Goal: Task Accomplishment & Management: Manage account settings

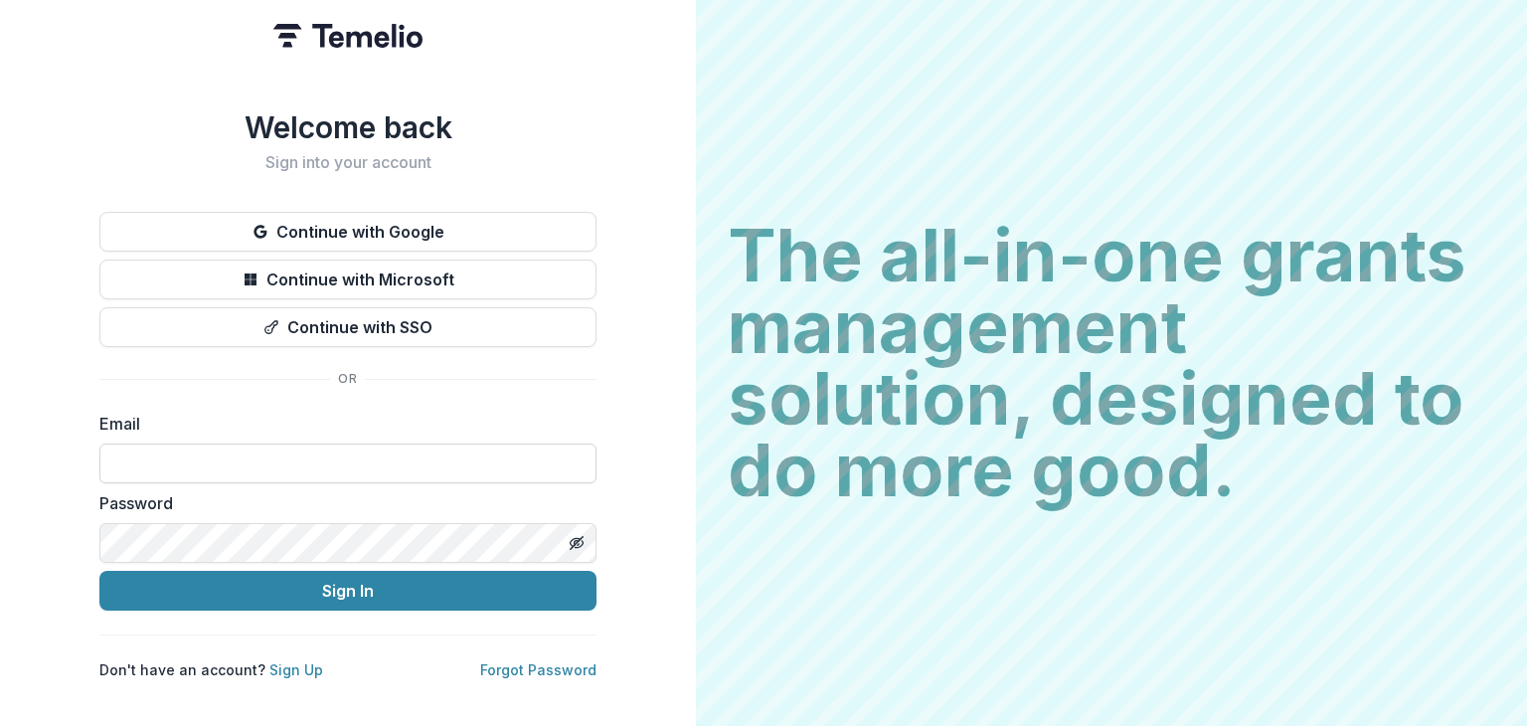
click at [183, 445] on input at bounding box center [347, 463] width 497 height 40
type input "**********"
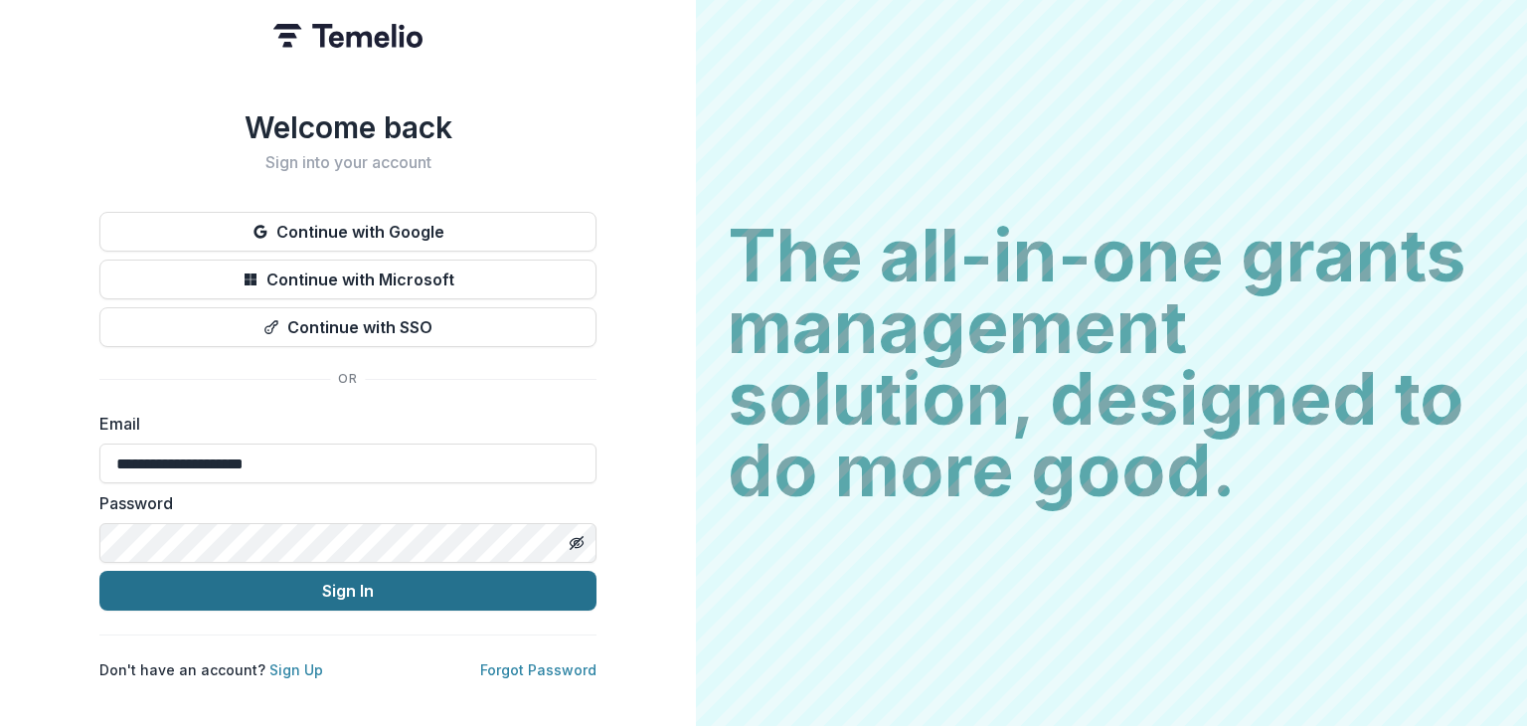
click at [203, 595] on button "Sign In" at bounding box center [347, 590] width 497 height 40
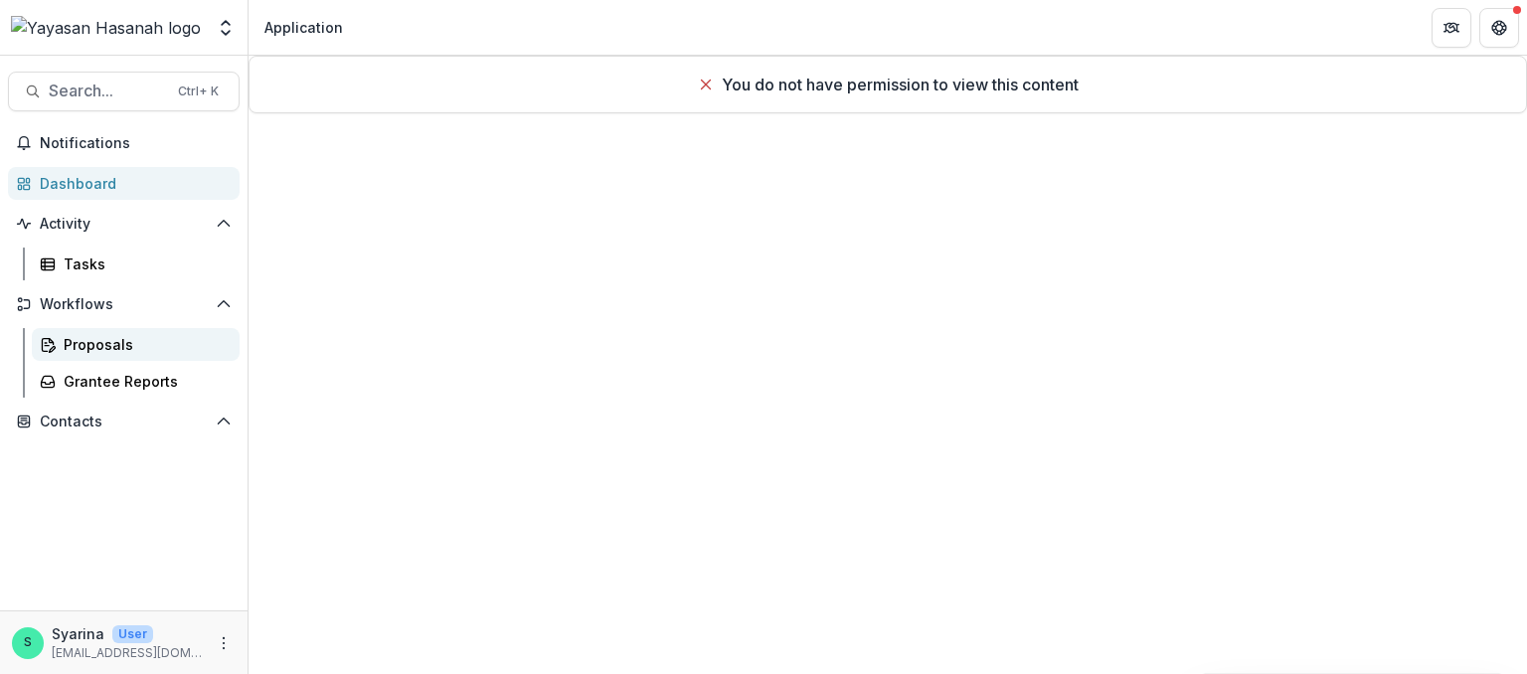
click at [94, 352] on div "Proposals" at bounding box center [144, 344] width 160 height 21
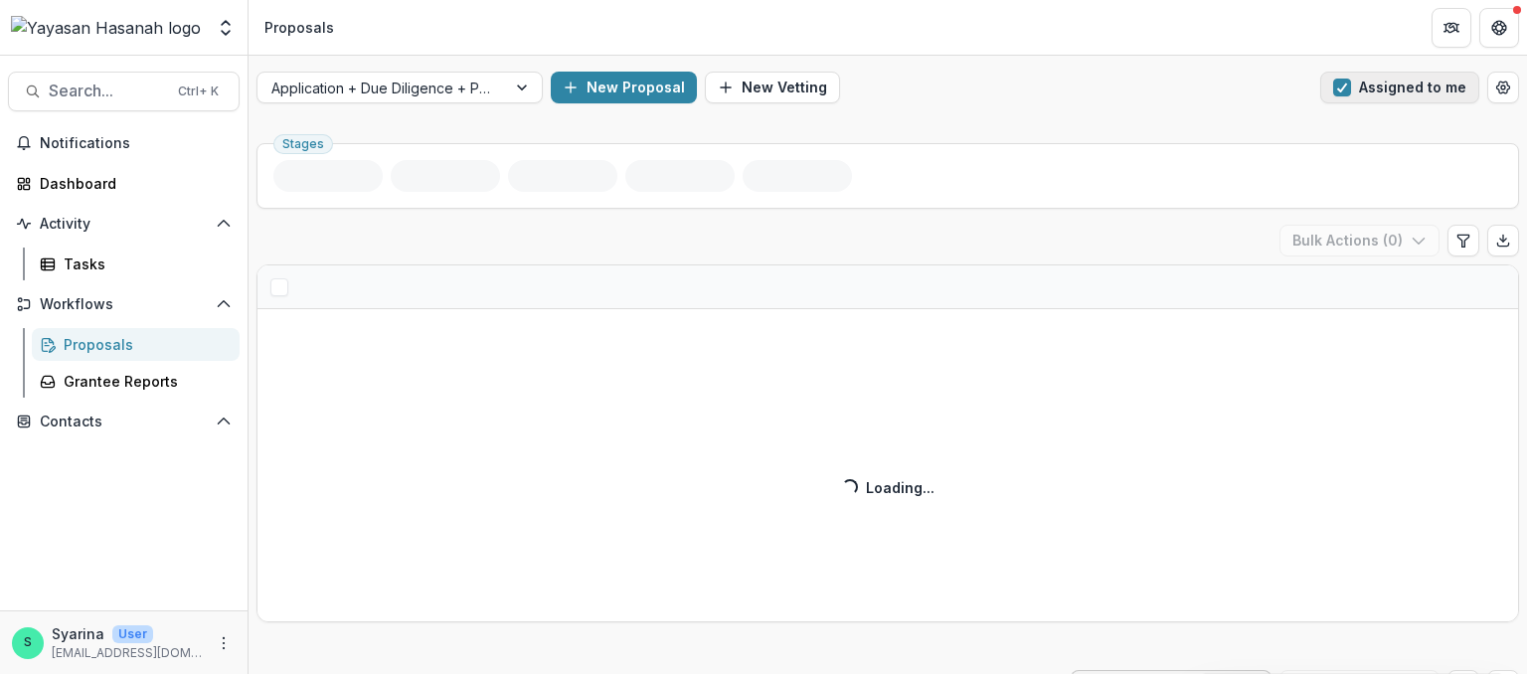
click at [1337, 88] on span "button" at bounding box center [1342, 88] width 18 height 18
click at [528, 82] on div at bounding box center [524, 88] width 36 height 30
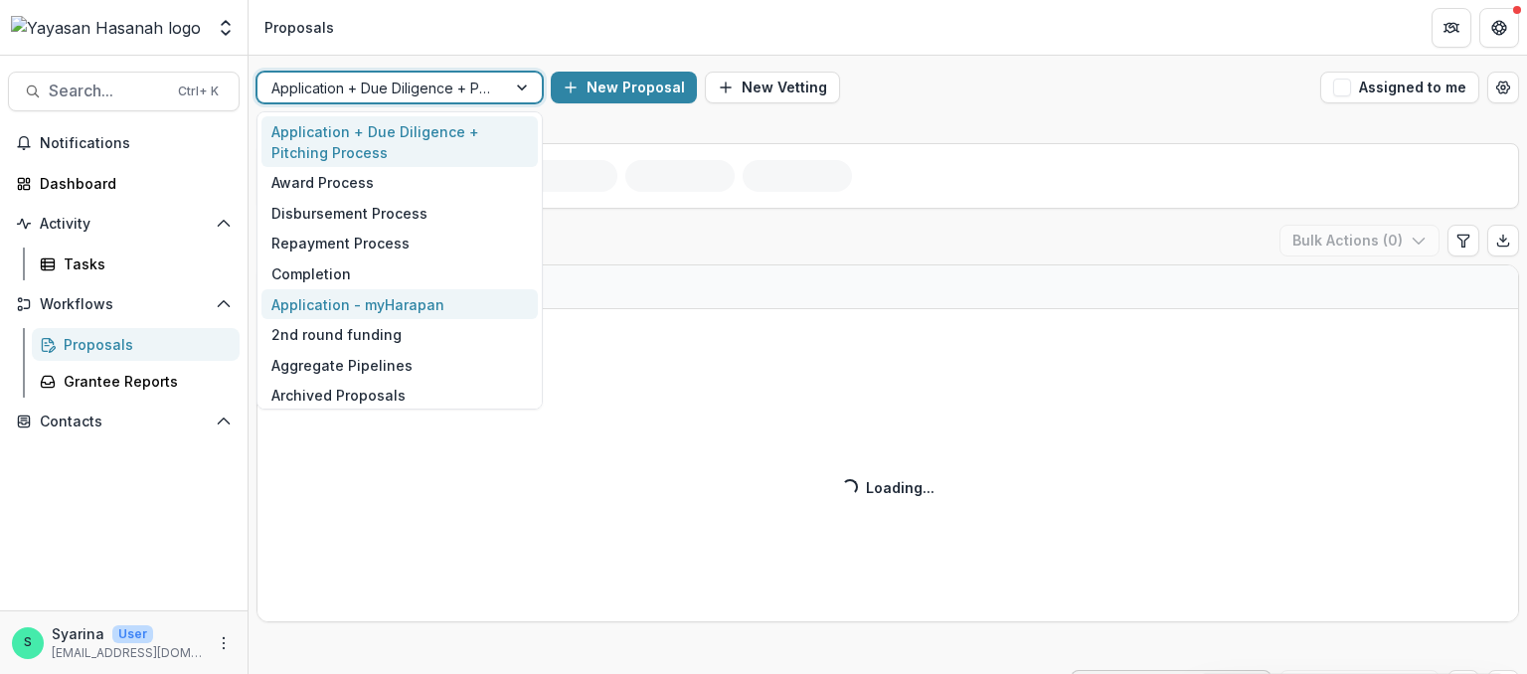
click at [421, 304] on div "Application - myHarapan" at bounding box center [399, 304] width 276 height 31
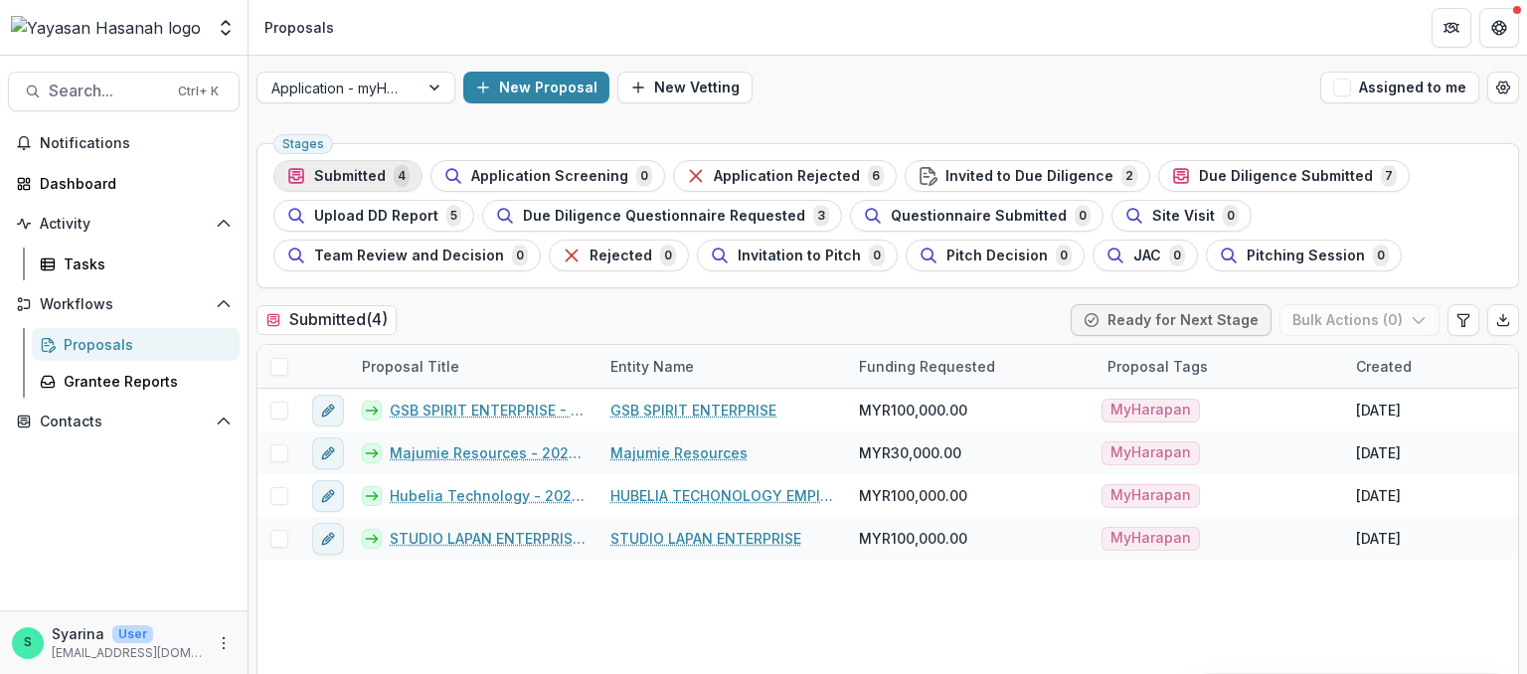
click at [366, 178] on span "Submitted" at bounding box center [350, 176] width 72 height 17
click at [714, 178] on span "Application Rejected" at bounding box center [787, 176] width 146 height 17
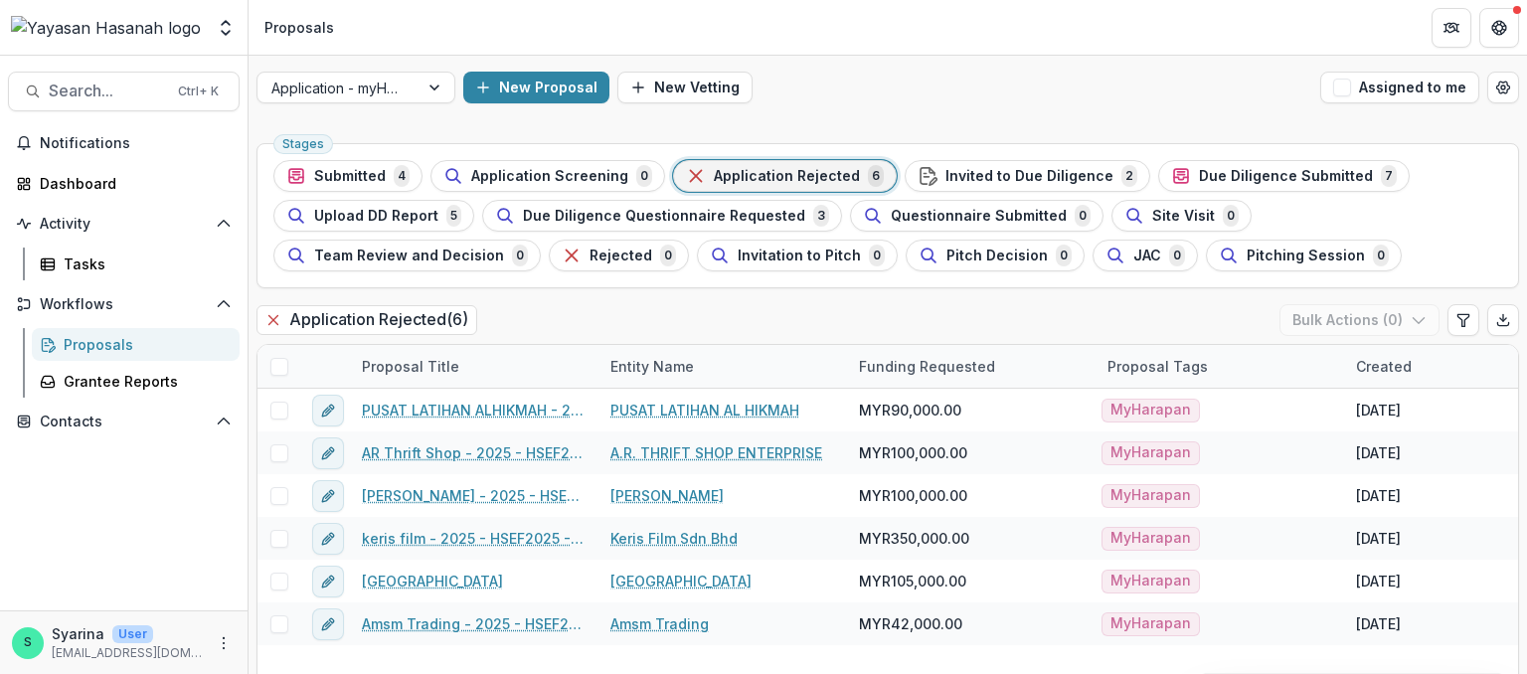
scroll to position [36, 0]
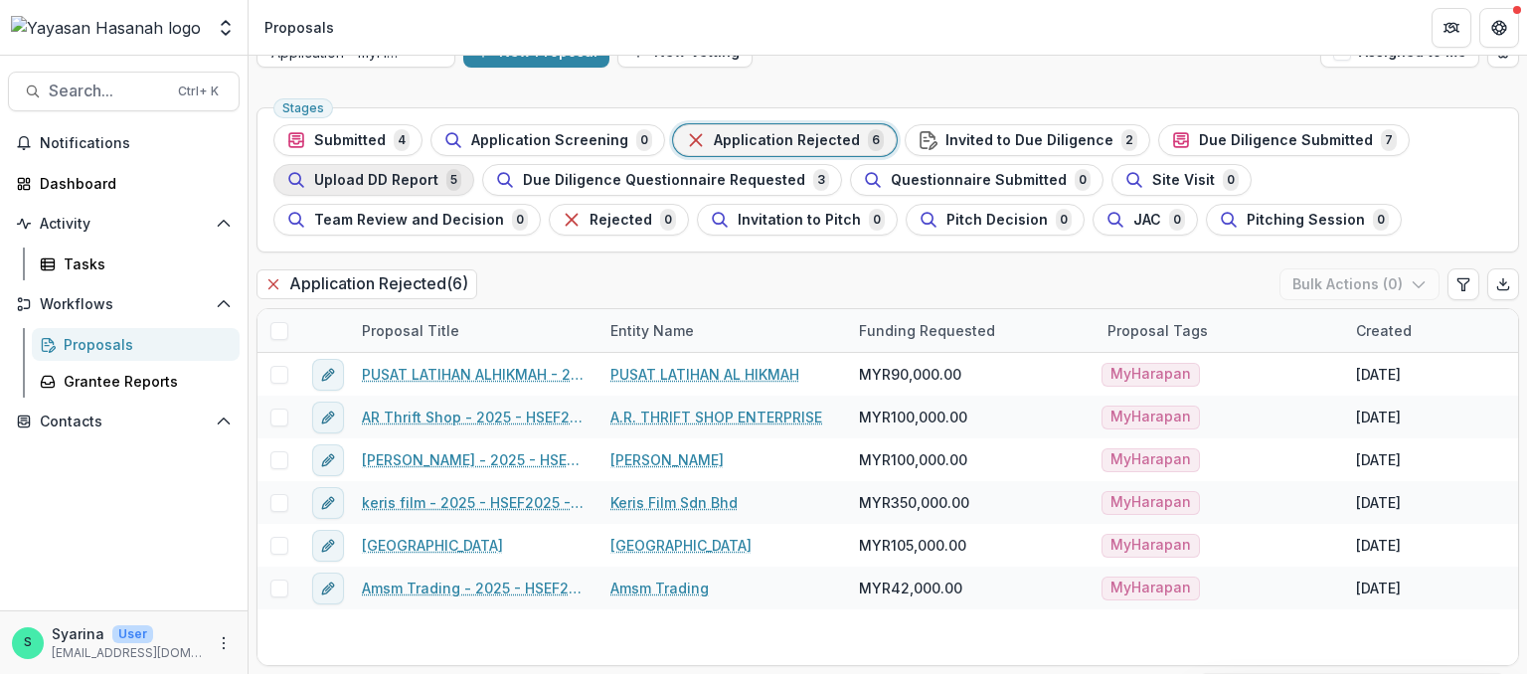
click at [431, 178] on span "Upload DD Report" at bounding box center [376, 180] width 124 height 17
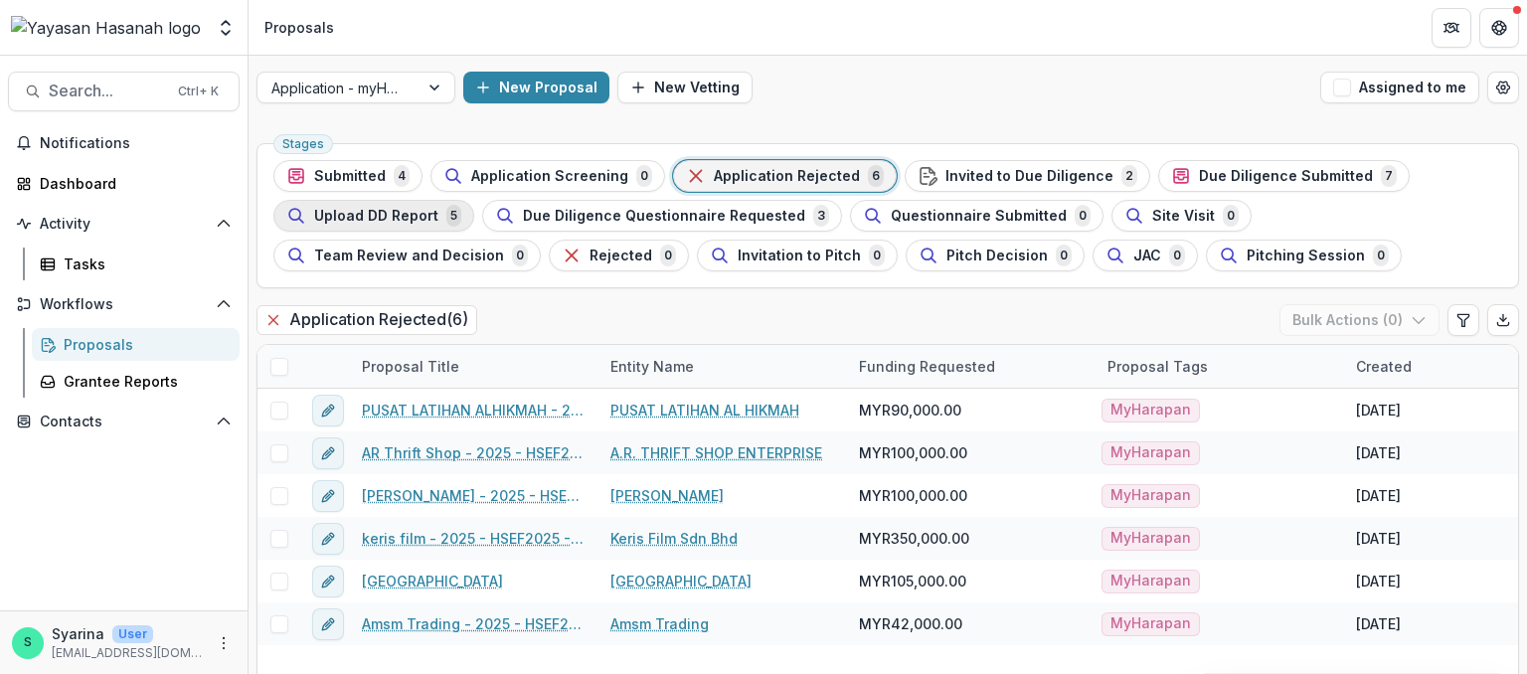
click at [428, 219] on span "Upload DD Report" at bounding box center [376, 216] width 124 height 17
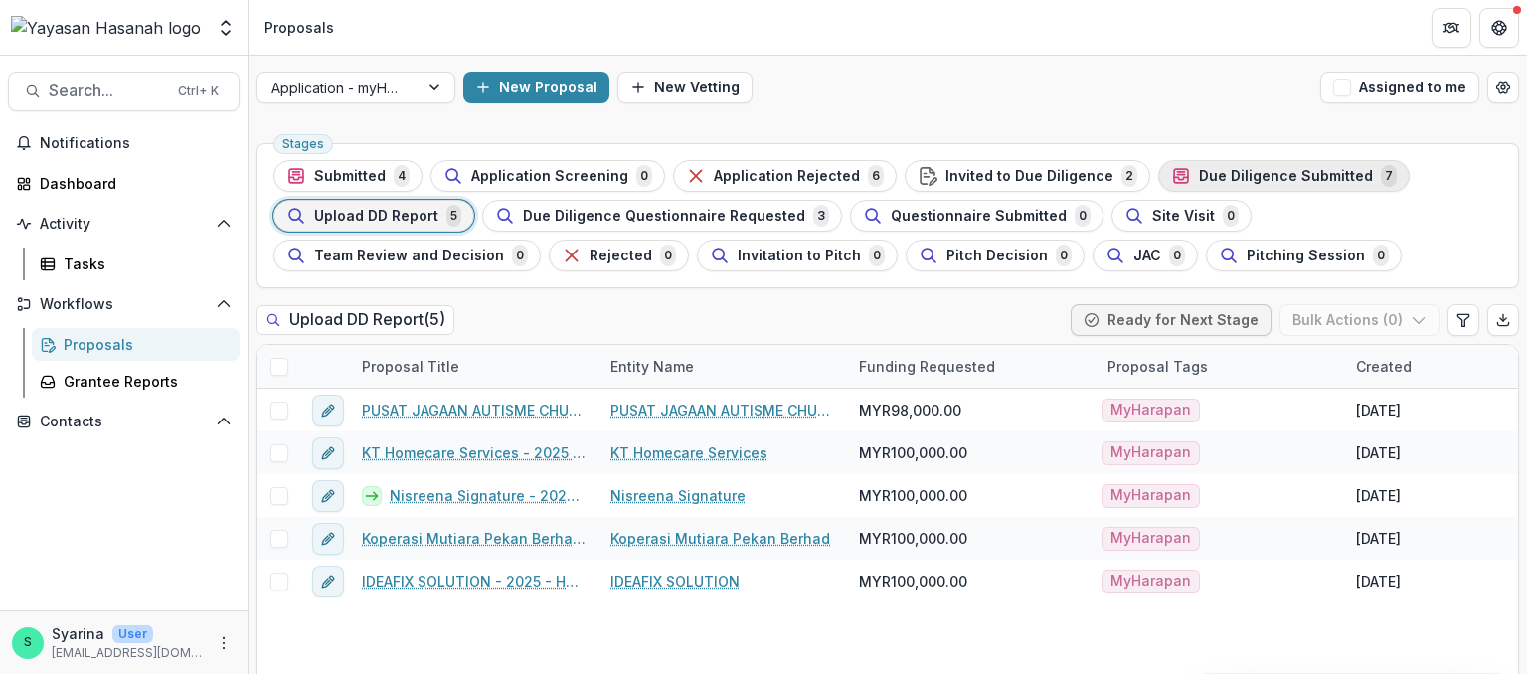
click at [1223, 176] on span "Due Diligence Submitted" at bounding box center [1286, 176] width 174 height 17
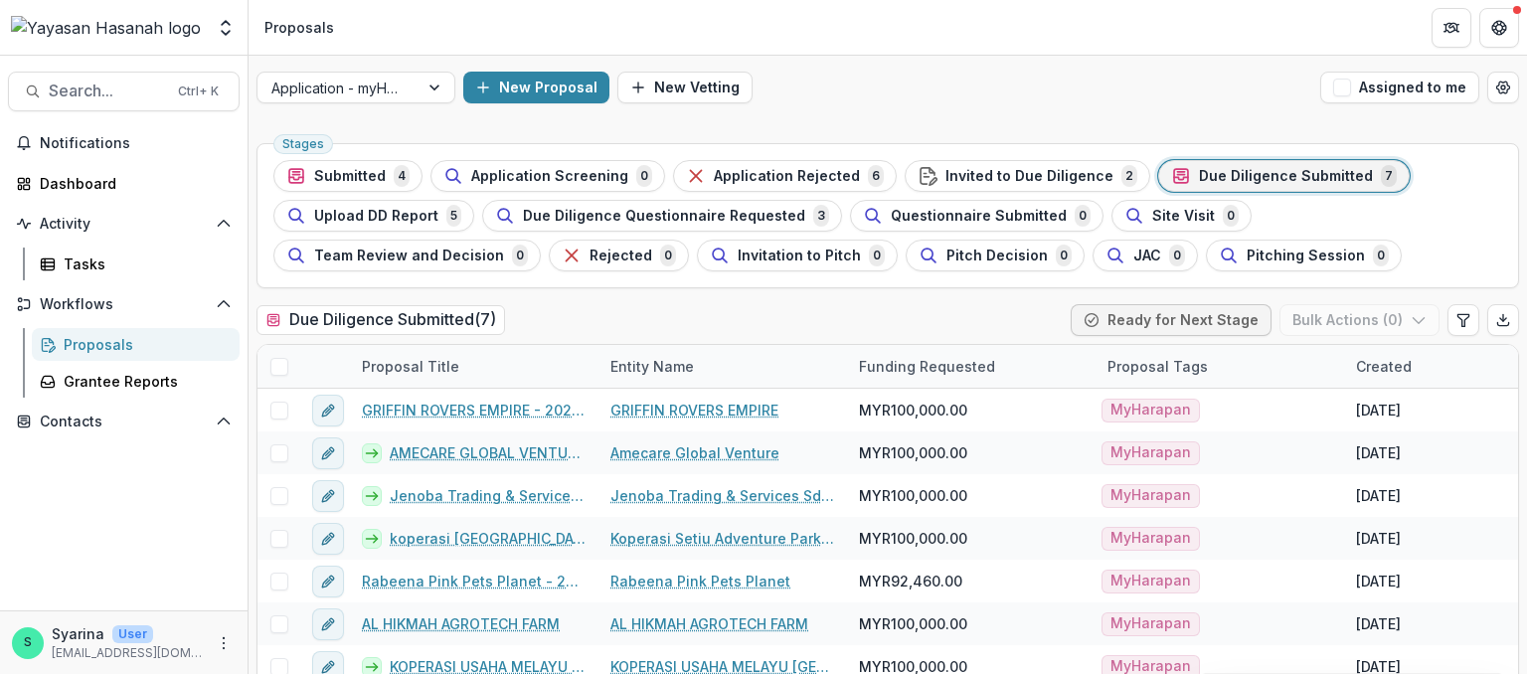
scroll to position [36, 0]
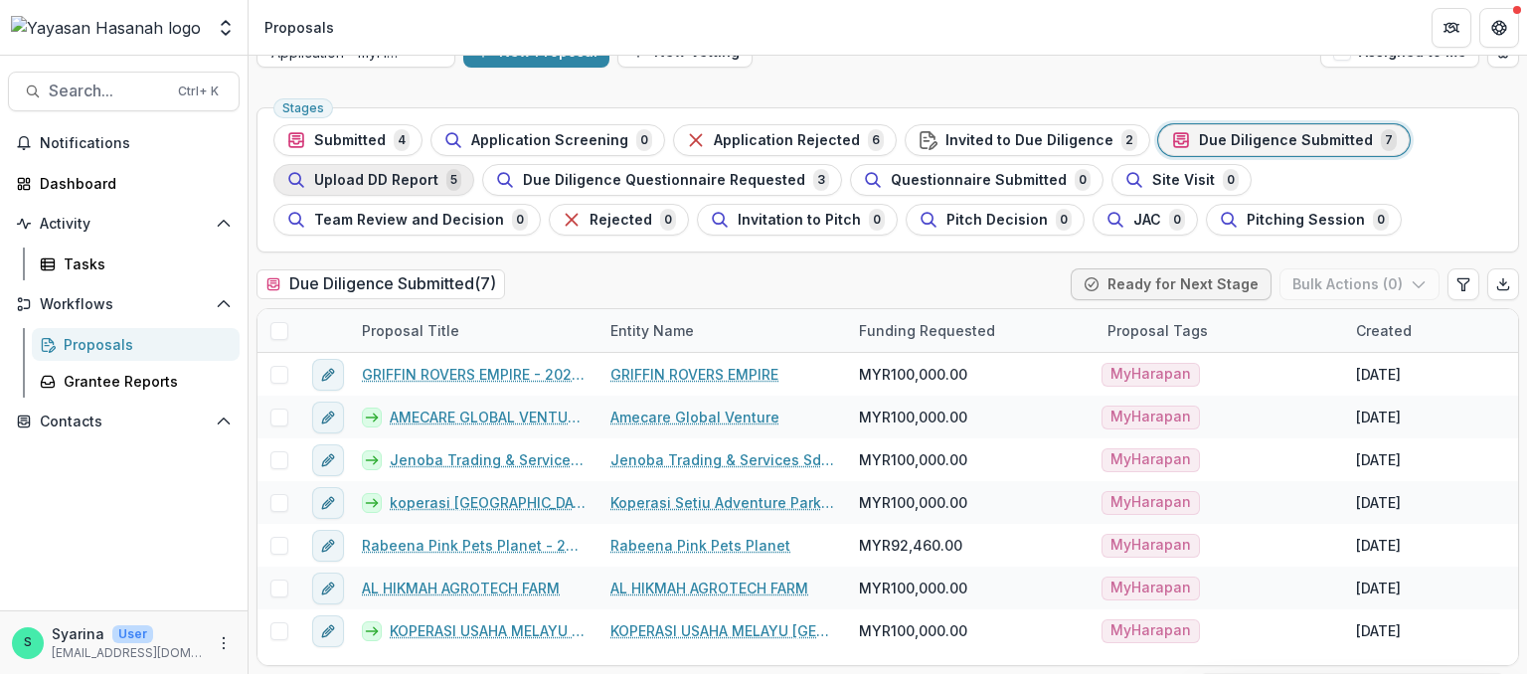
click at [407, 182] on span "Upload DD Report" at bounding box center [376, 180] width 124 height 17
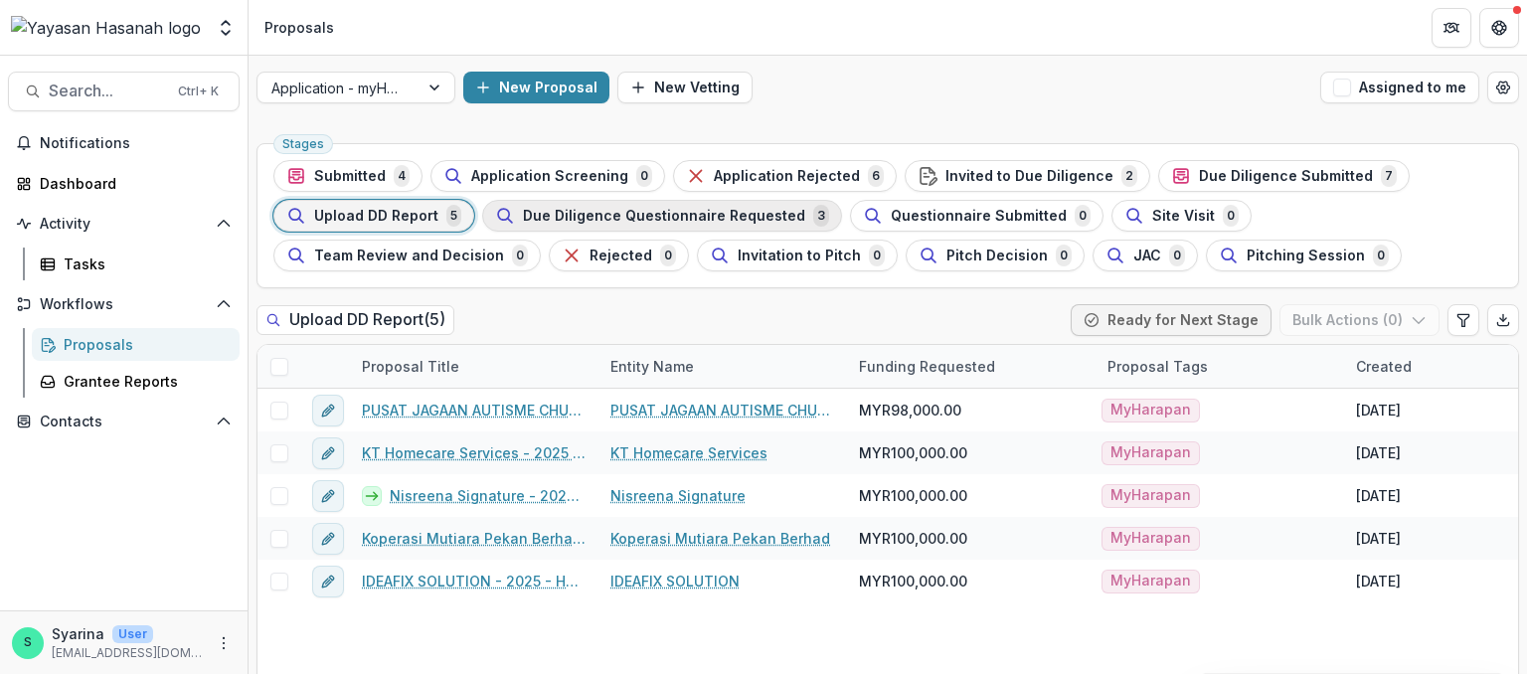
click at [659, 212] on span "Due Diligence Questionnaire Requested" at bounding box center [664, 216] width 282 height 17
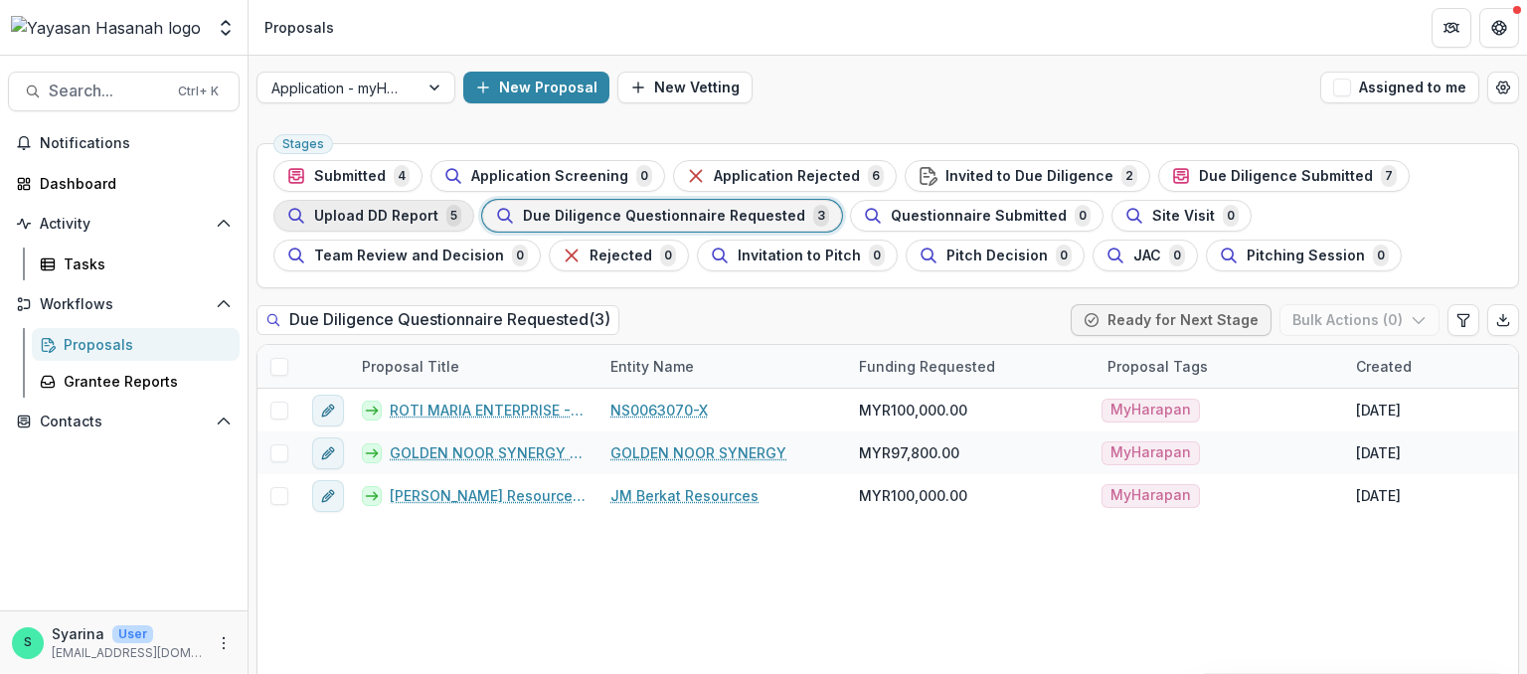
click at [400, 228] on button "Upload DD Report 5" at bounding box center [373, 216] width 201 height 32
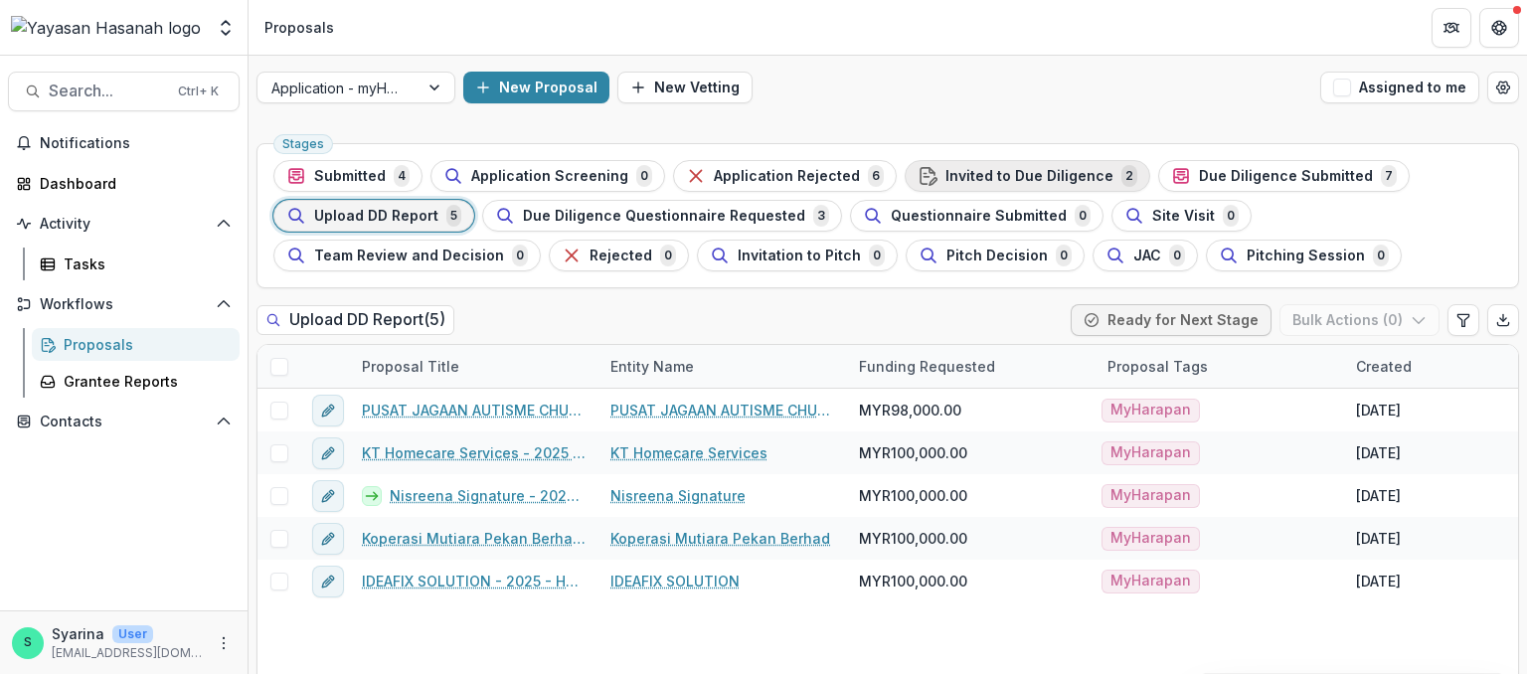
click at [936, 165] on div "Invited to Due Diligence 2" at bounding box center [1027, 176] width 220 height 22
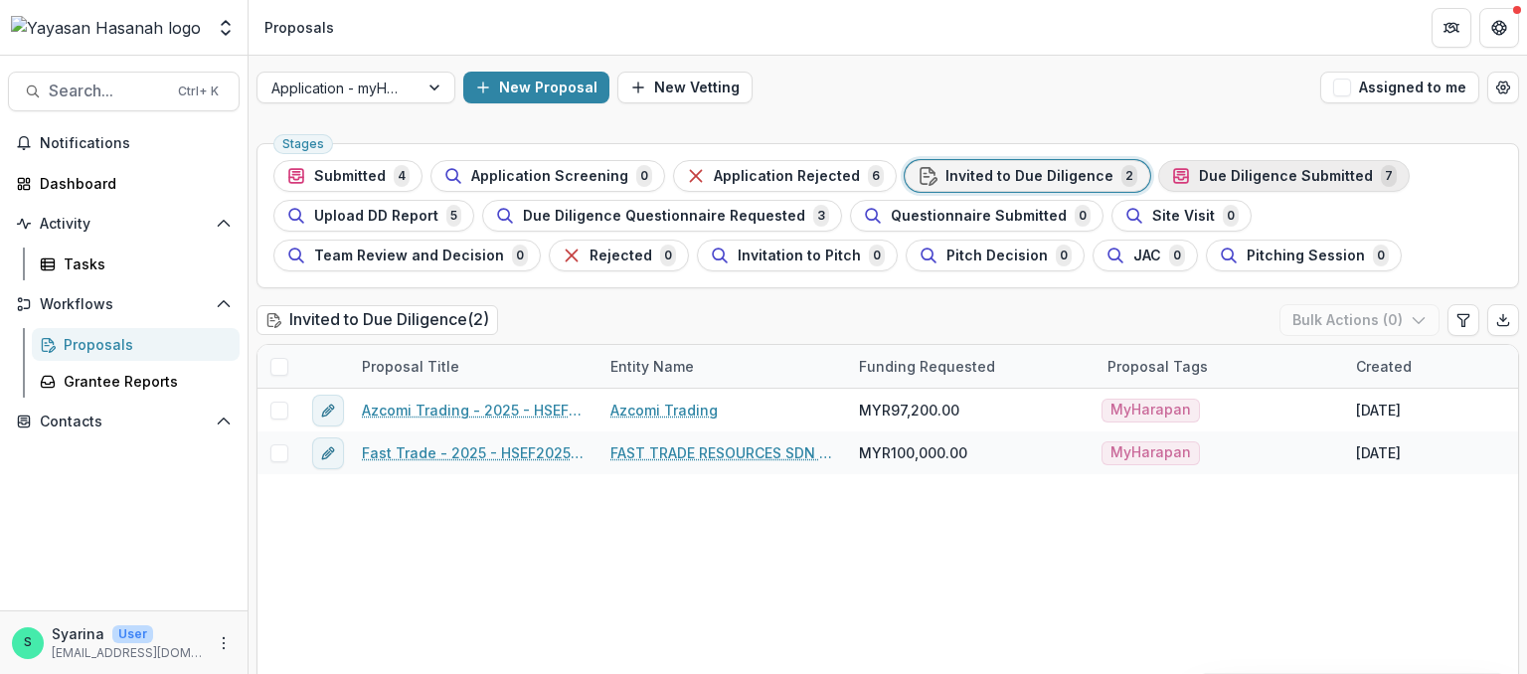
click at [1174, 181] on icon "button" at bounding box center [1181, 180] width 14 height 6
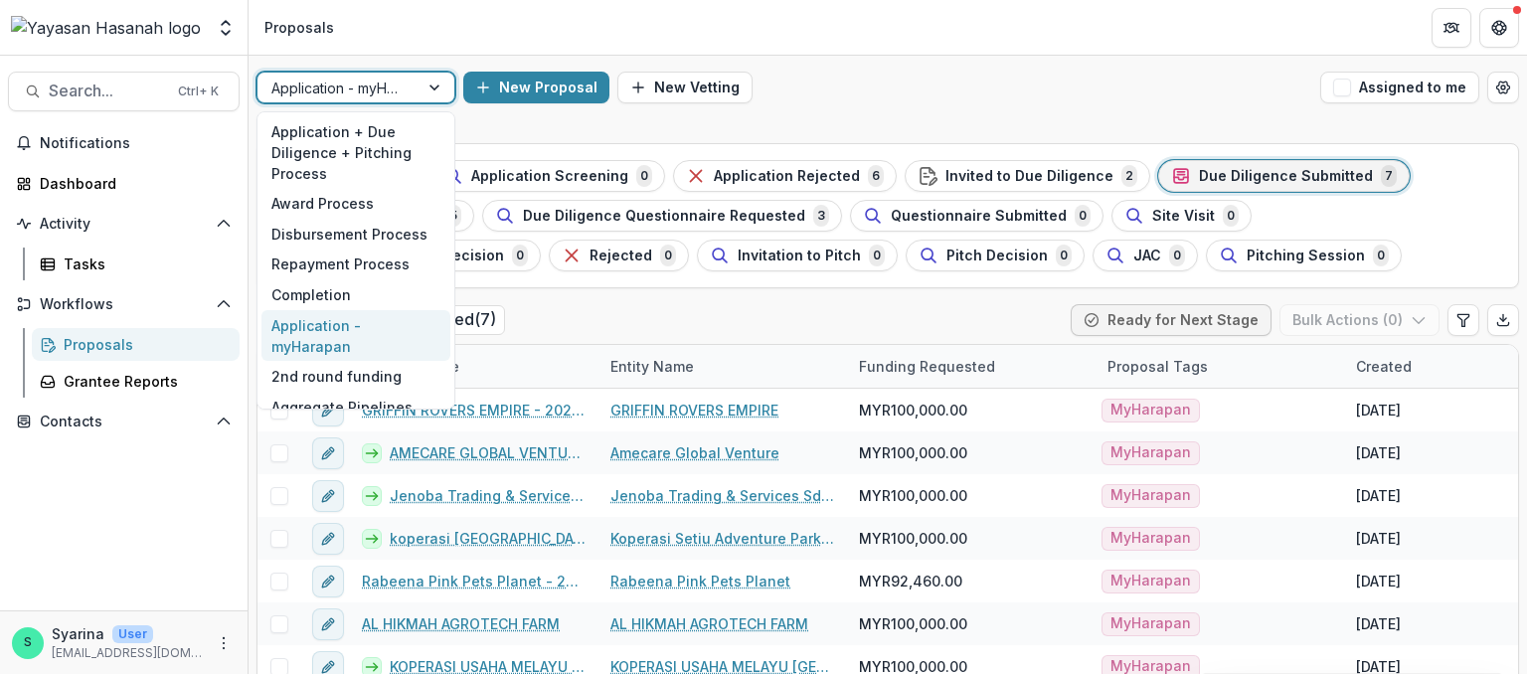
click at [442, 98] on div at bounding box center [436, 88] width 36 height 30
click at [382, 332] on div "Application - myHarapan" at bounding box center [355, 336] width 189 height 52
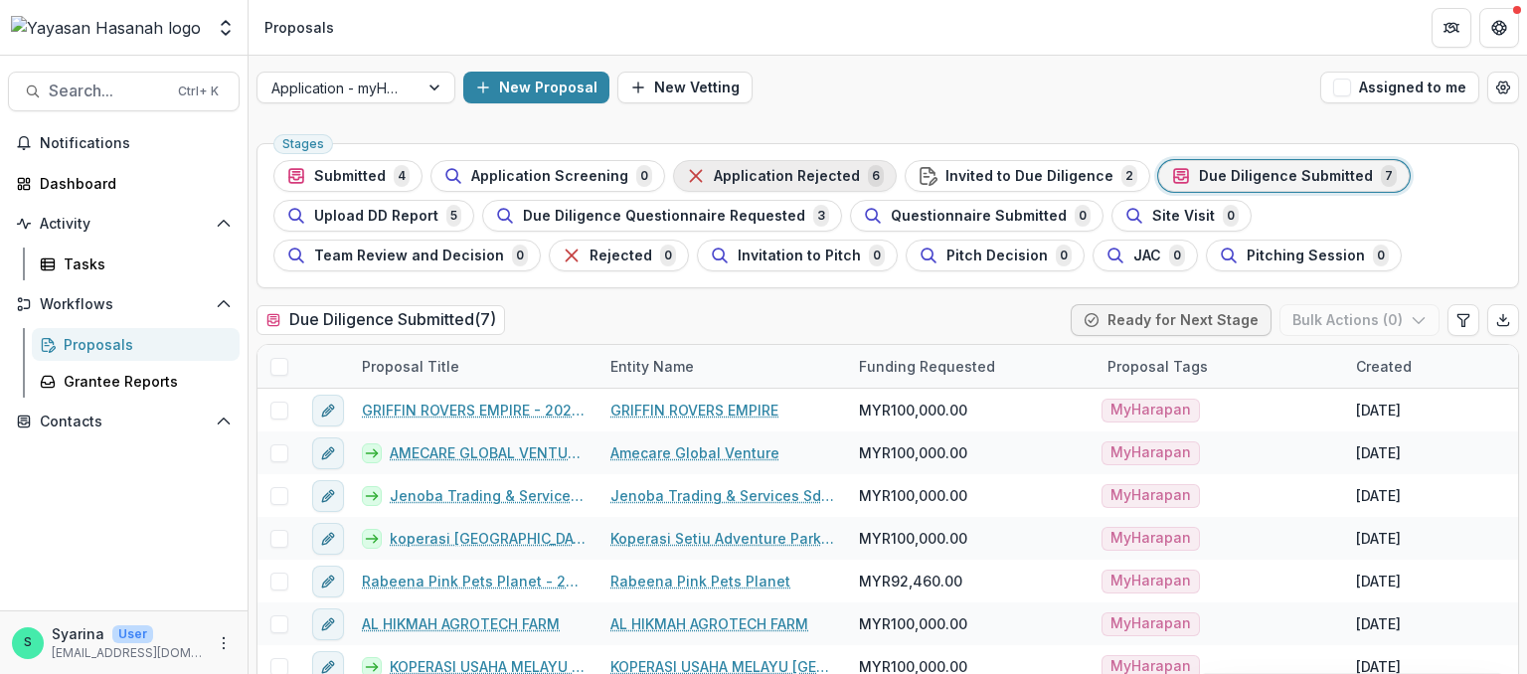
click at [763, 181] on span "Application Rejected" at bounding box center [787, 176] width 146 height 17
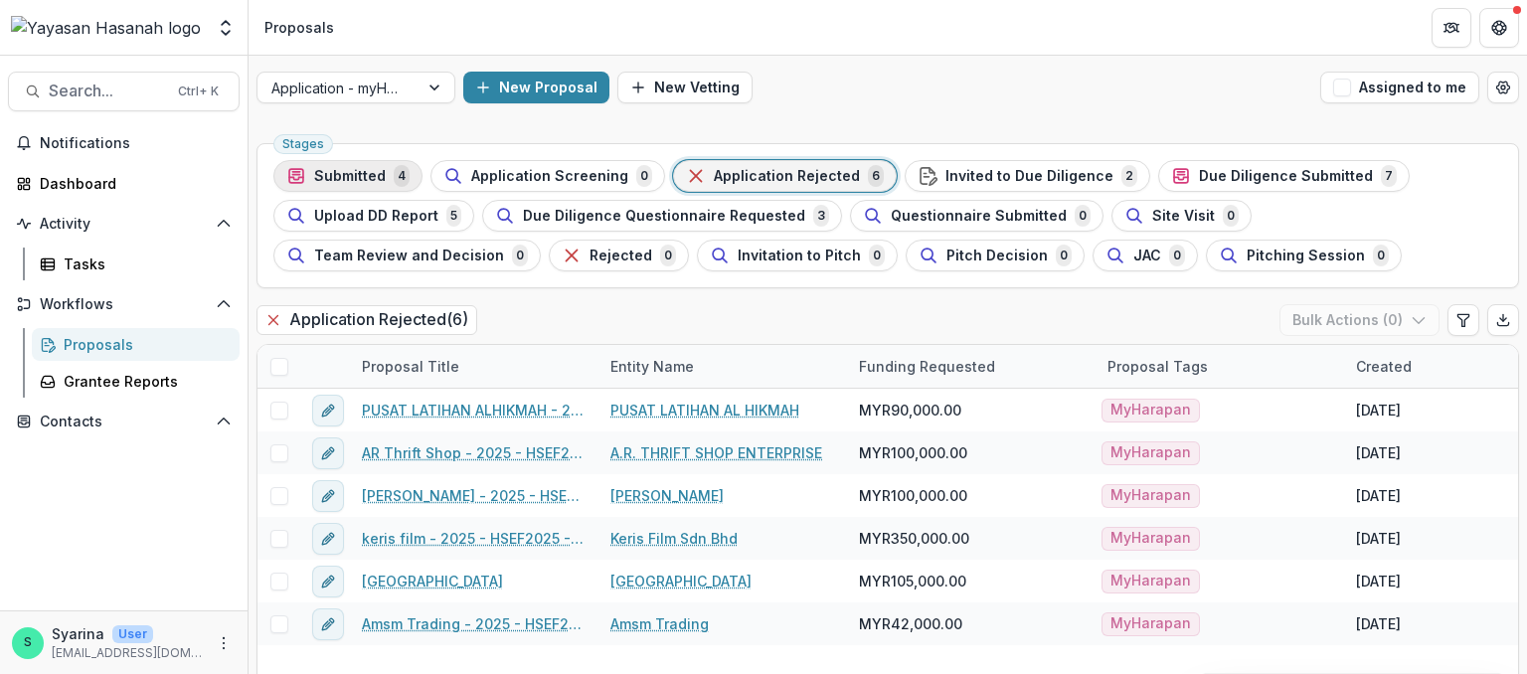
click at [382, 170] on span "Submitted" at bounding box center [350, 176] width 72 height 17
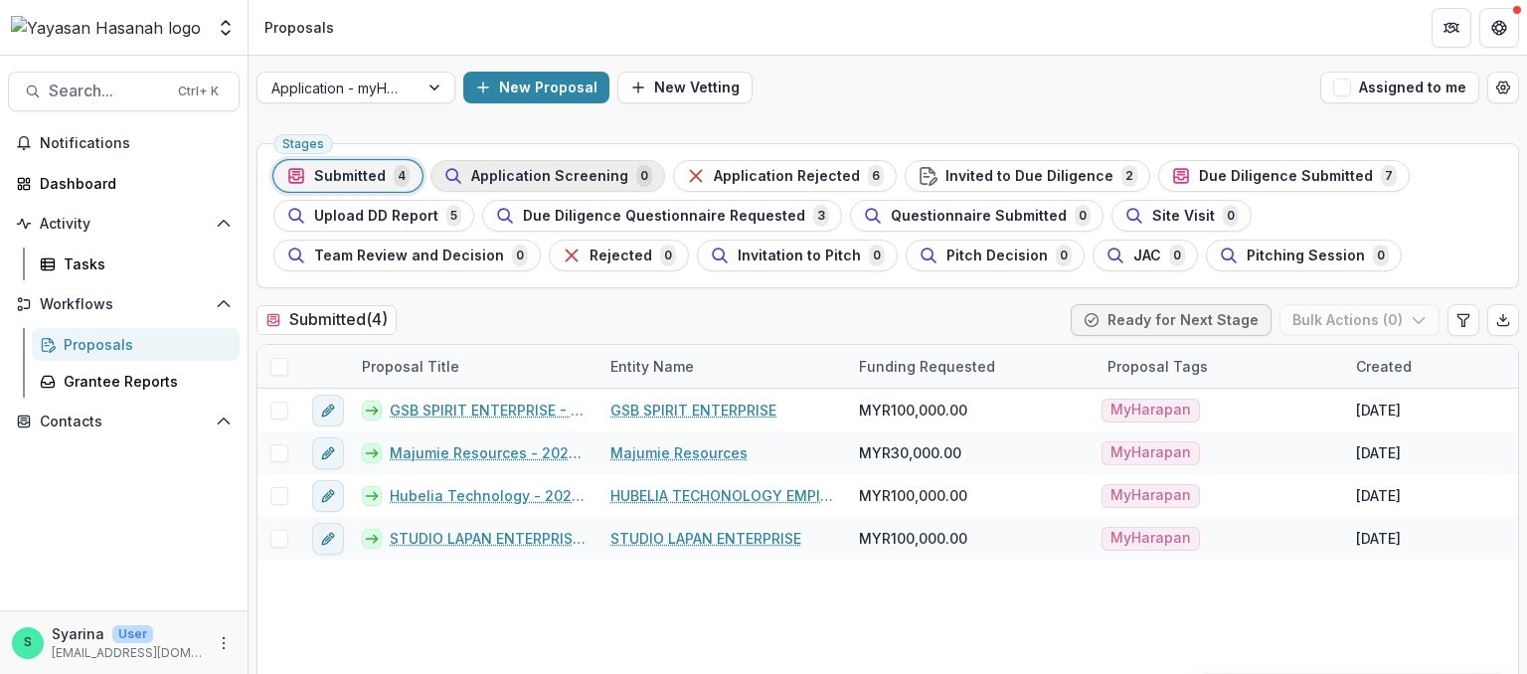
click at [567, 180] on span "Application Screening" at bounding box center [549, 176] width 157 height 17
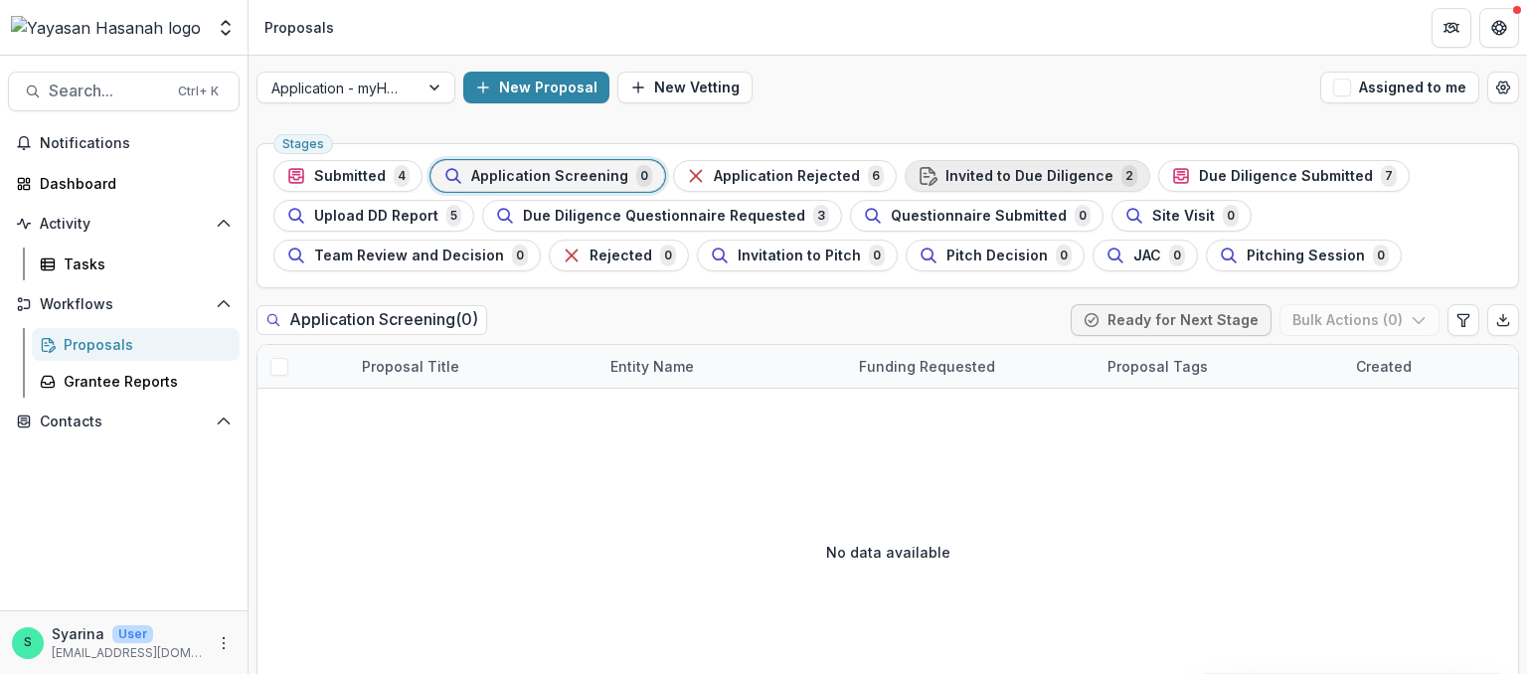
click at [979, 172] on span "Invited to Due Diligence" at bounding box center [1029, 176] width 168 height 17
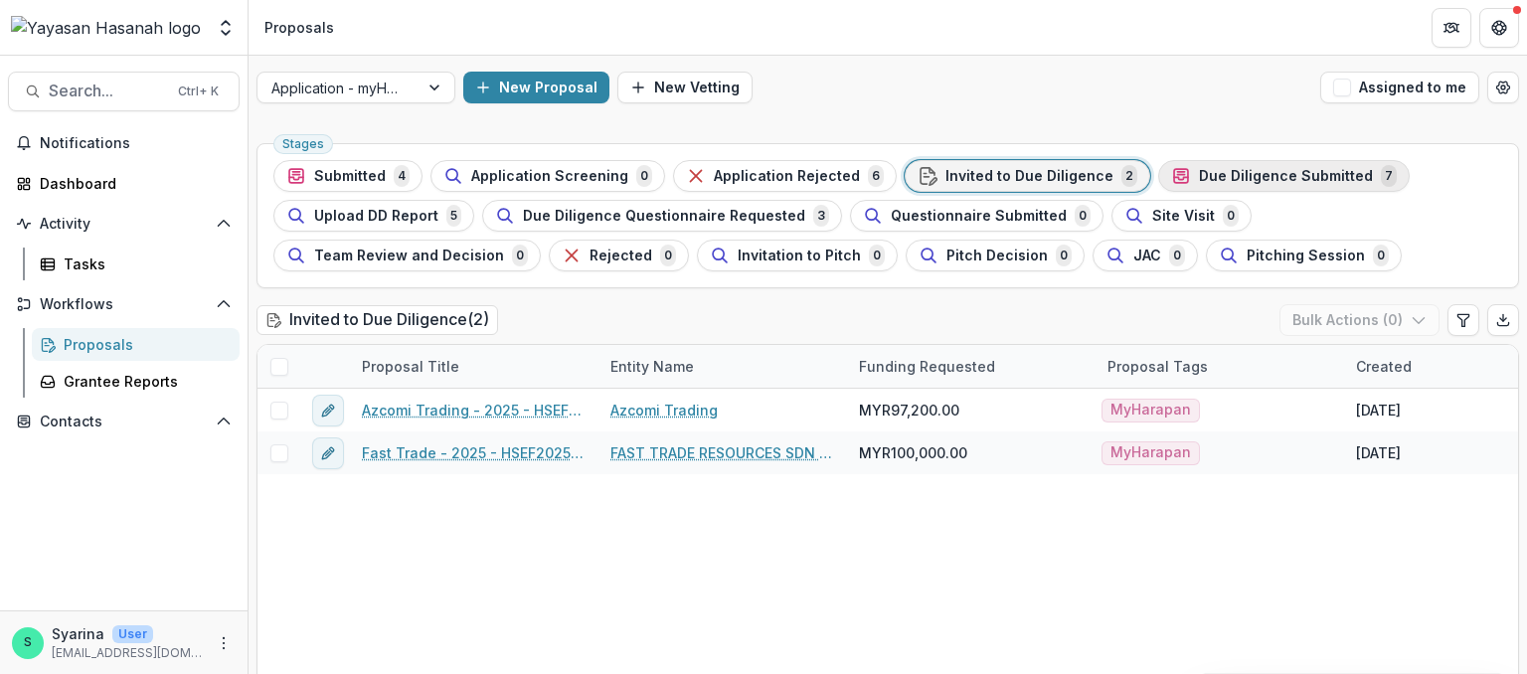
click at [1199, 178] on span "Due Diligence Submitted" at bounding box center [1286, 176] width 174 height 17
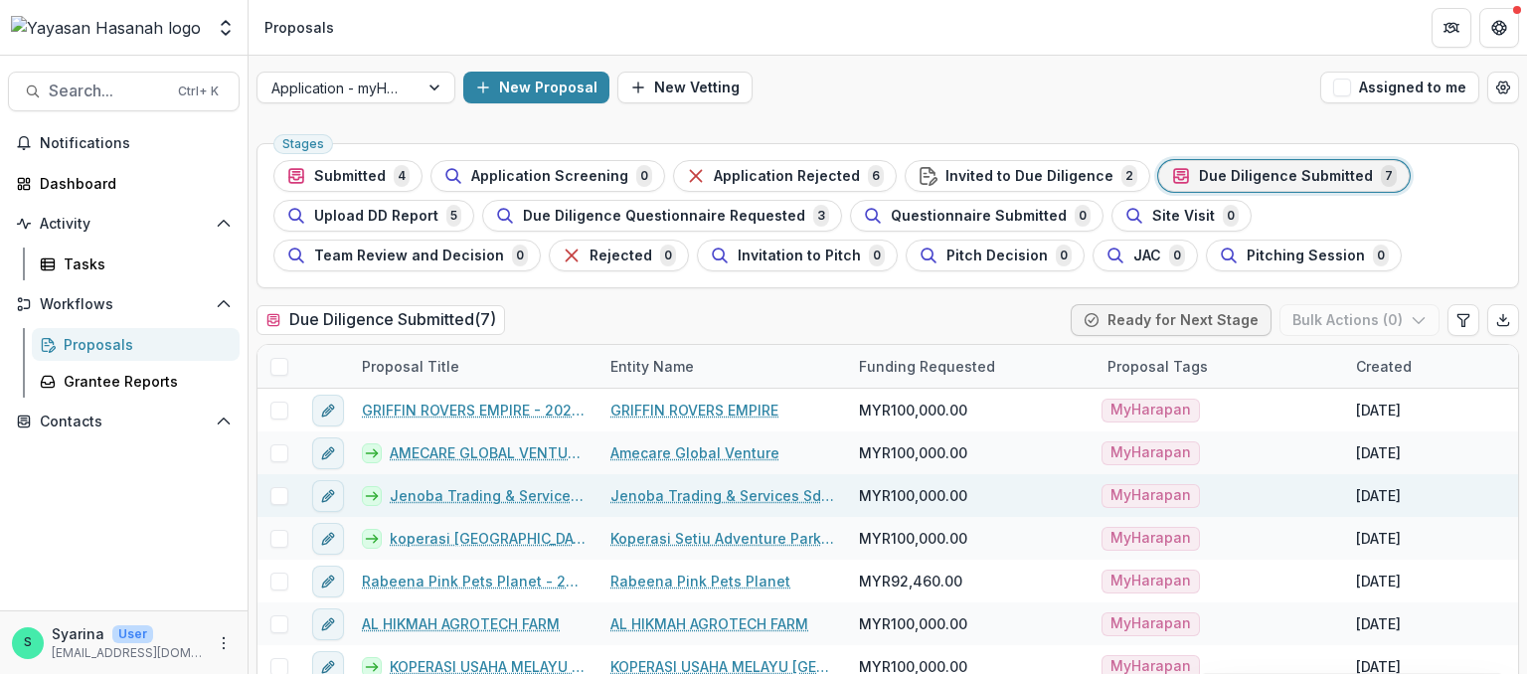
scroll to position [36, 0]
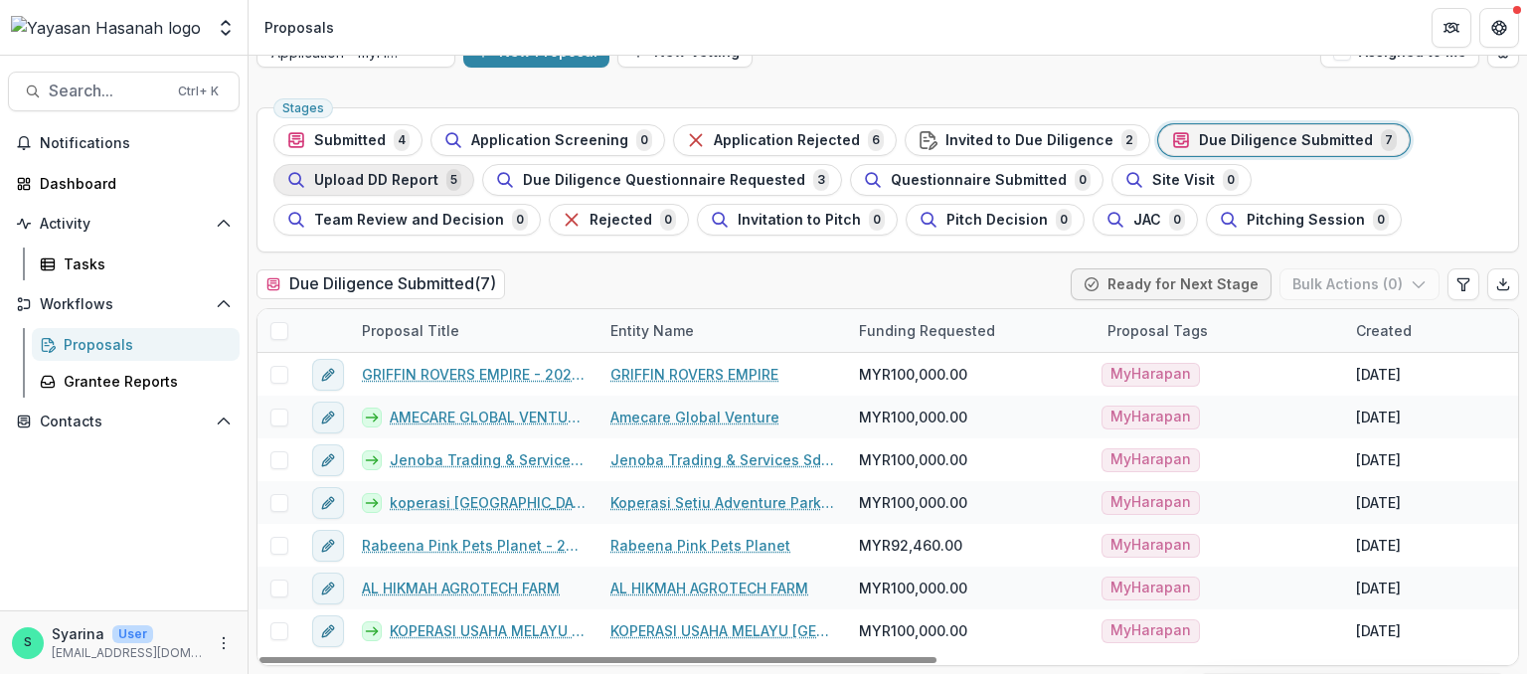
click at [374, 180] on span "Upload DD Report" at bounding box center [376, 180] width 124 height 17
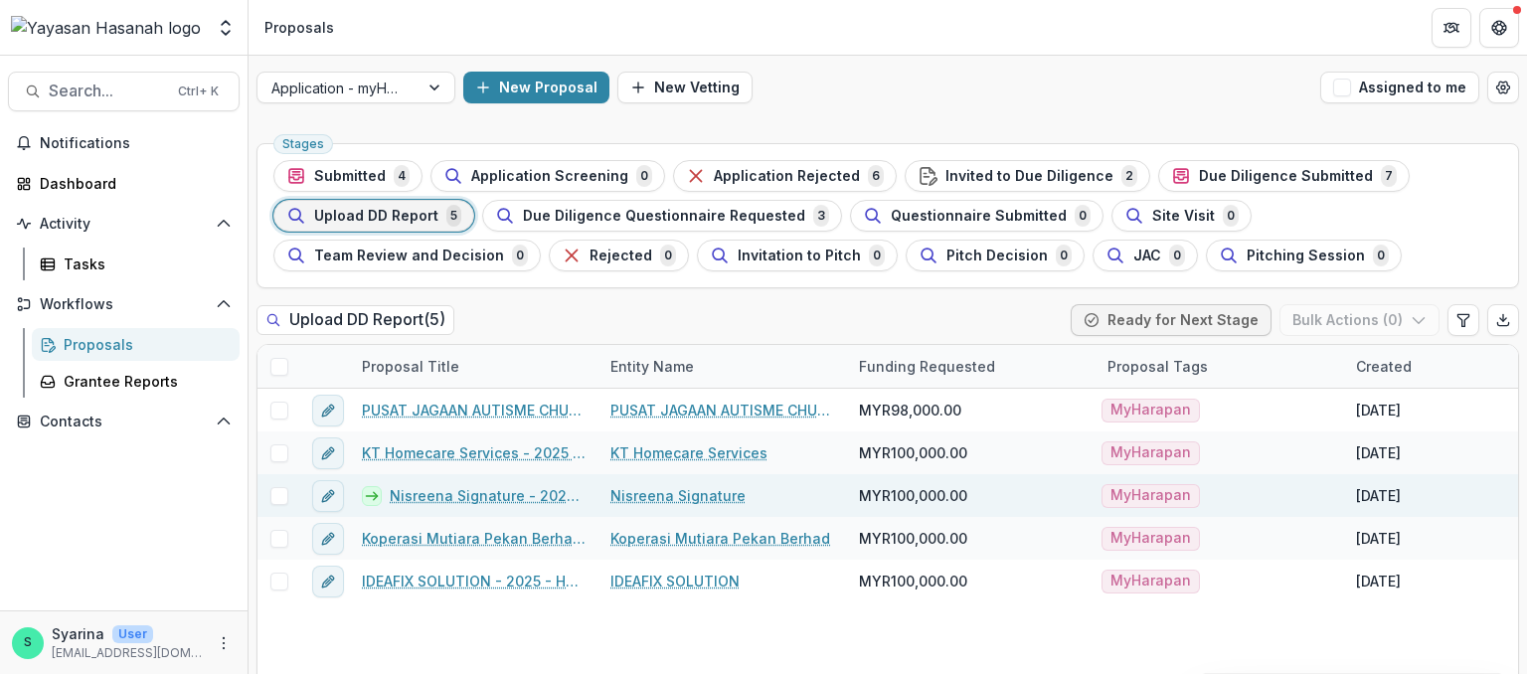
click at [277, 491] on span at bounding box center [279, 496] width 18 height 18
click at [1326, 320] on button "Bulk Actions ( 1 )" at bounding box center [1361, 320] width 156 height 32
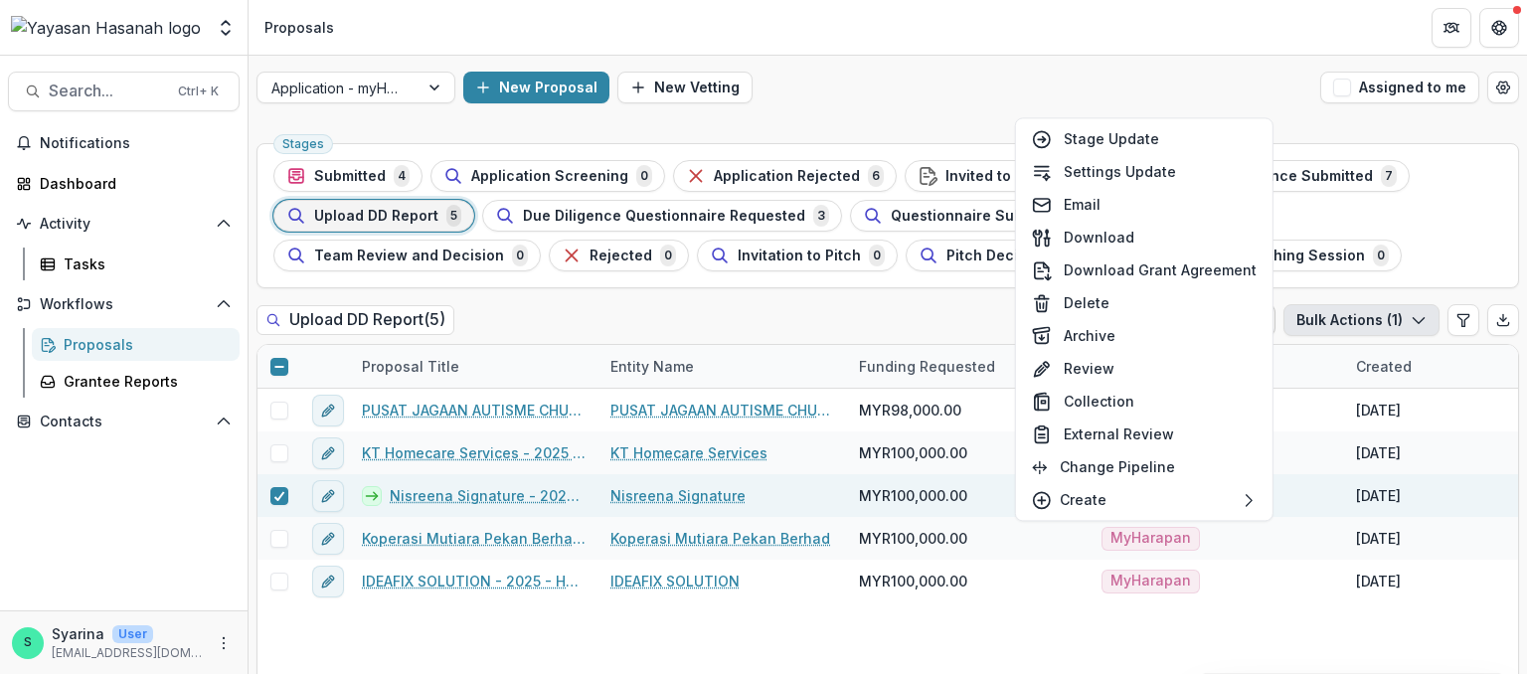
click at [1183, 92] on div "New Proposal New Vetting" at bounding box center [887, 88] width 849 height 32
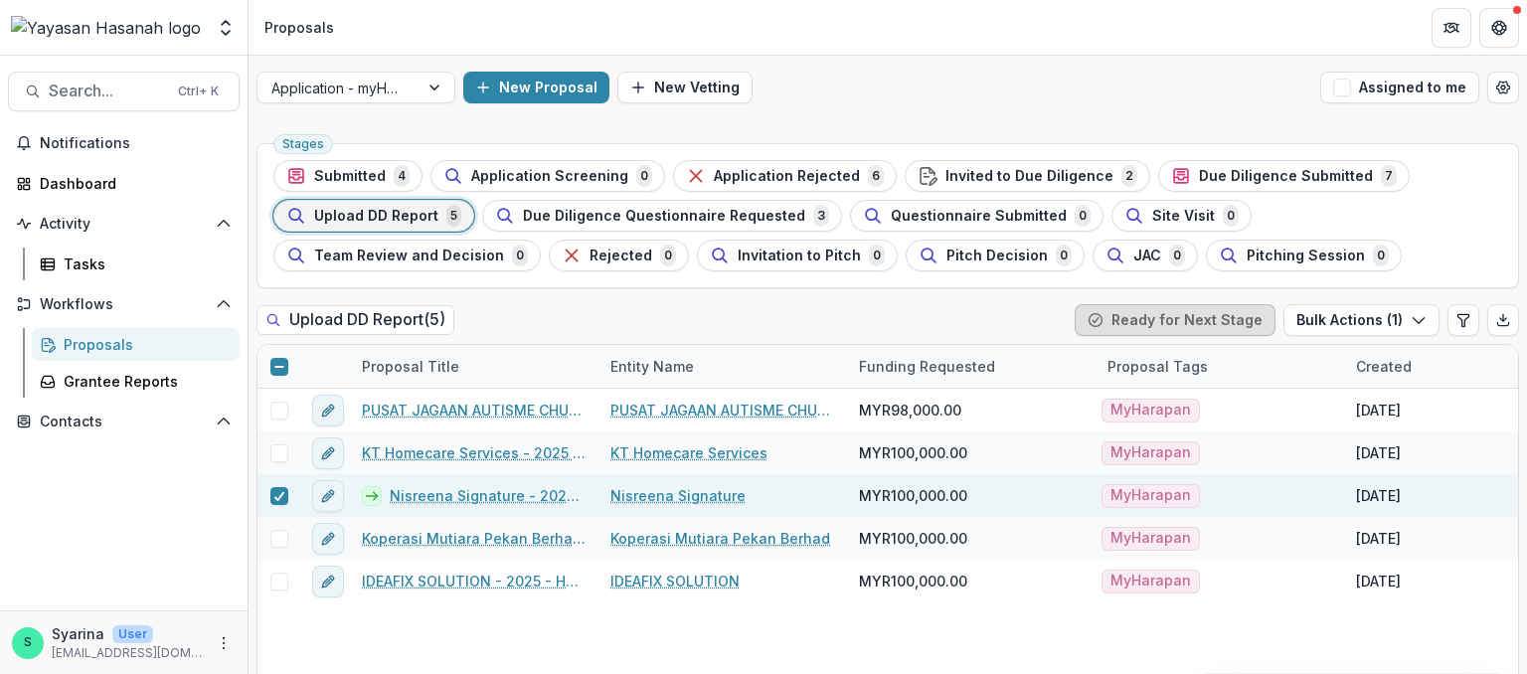
click at [1267, 325] on button "Ready for Next Stage" at bounding box center [1174, 320] width 201 height 32
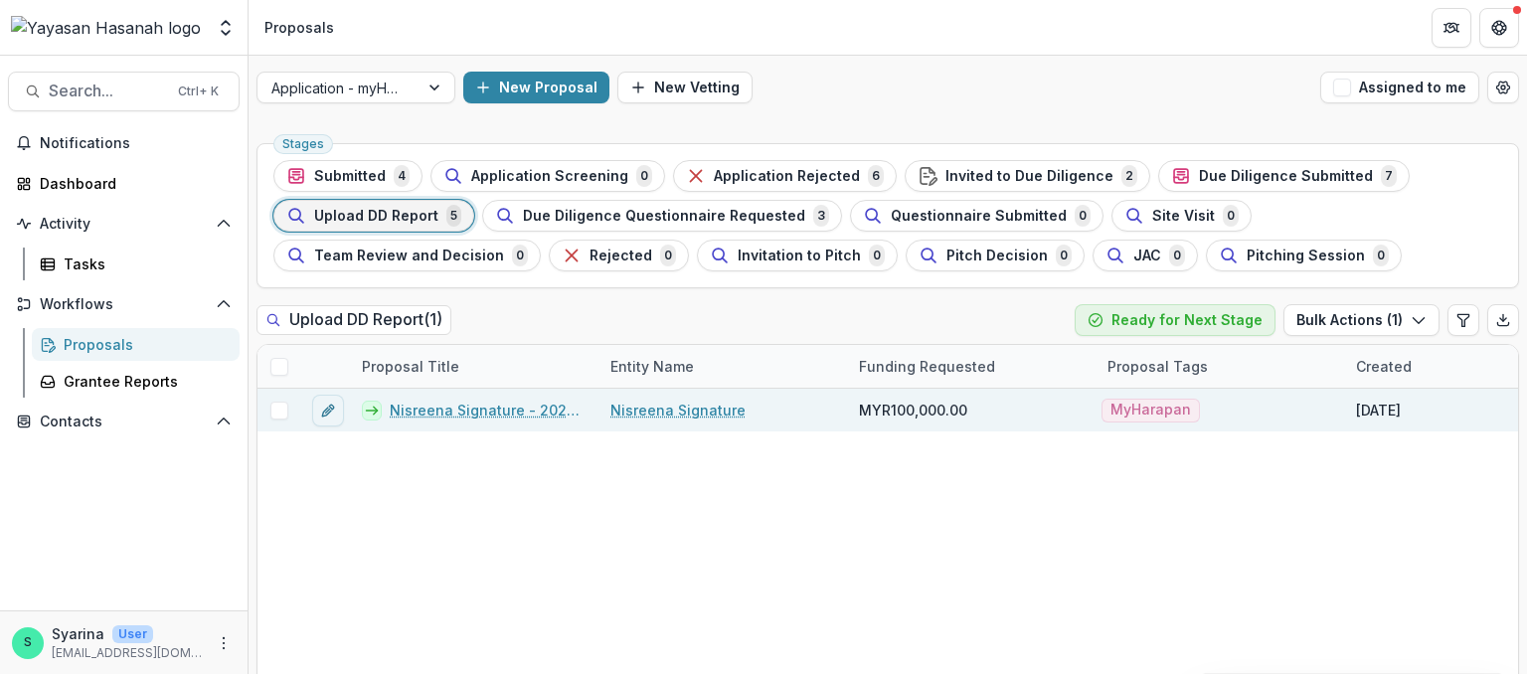
click at [373, 406] on icon at bounding box center [372, 411] width 16 height 16
click at [372, 412] on icon at bounding box center [372, 411] width 16 height 16
click at [326, 412] on icon "edit" at bounding box center [328, 411] width 16 height 16
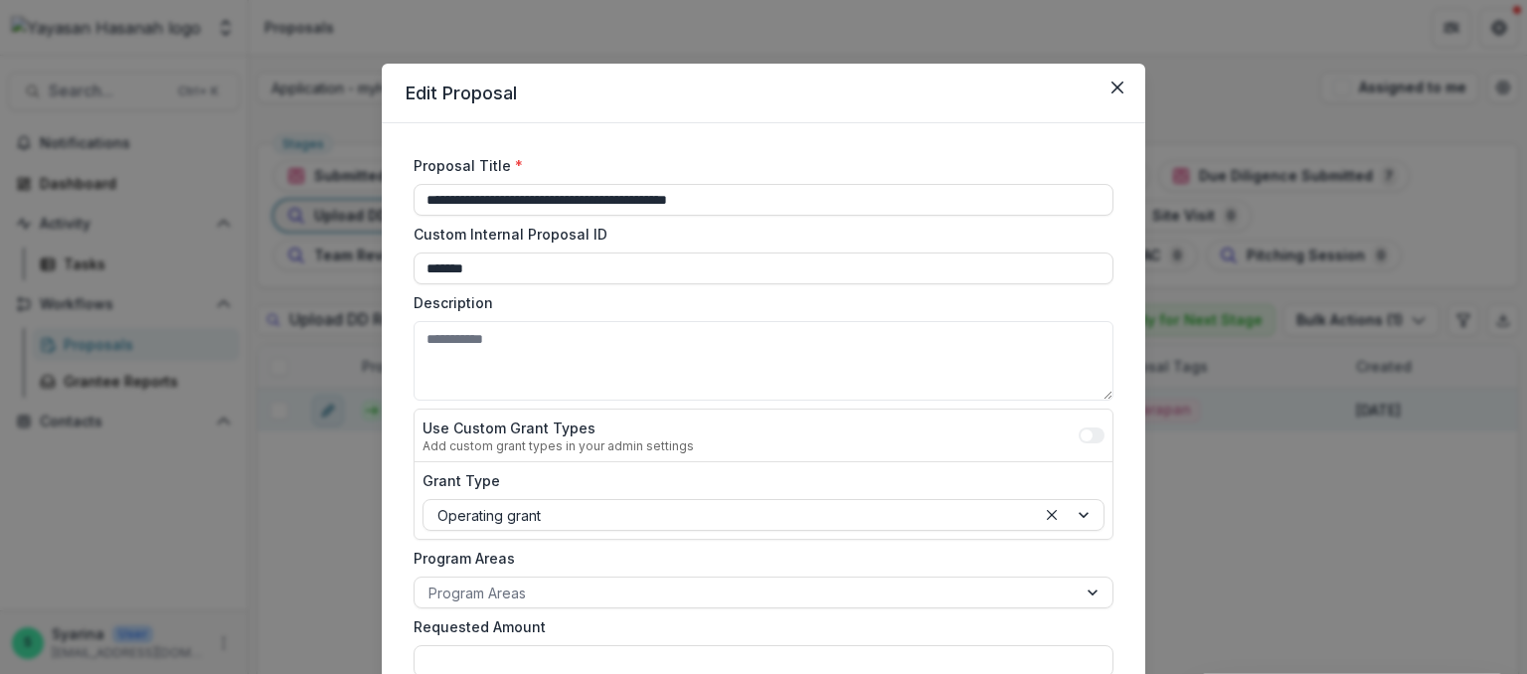
type input "**********"
click at [1123, 90] on button "Close" at bounding box center [1117, 88] width 32 height 32
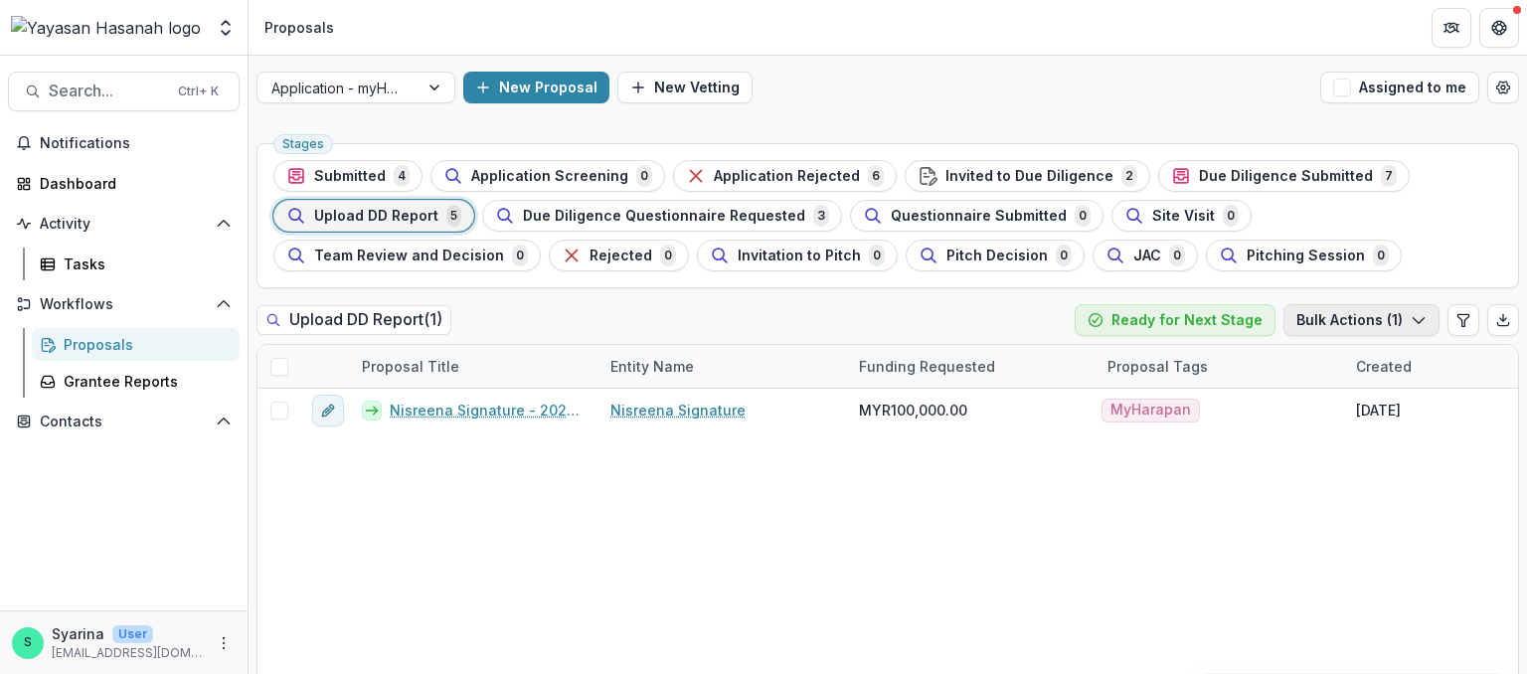
click at [1353, 323] on button "Bulk Actions ( 1 )" at bounding box center [1361, 320] width 156 height 32
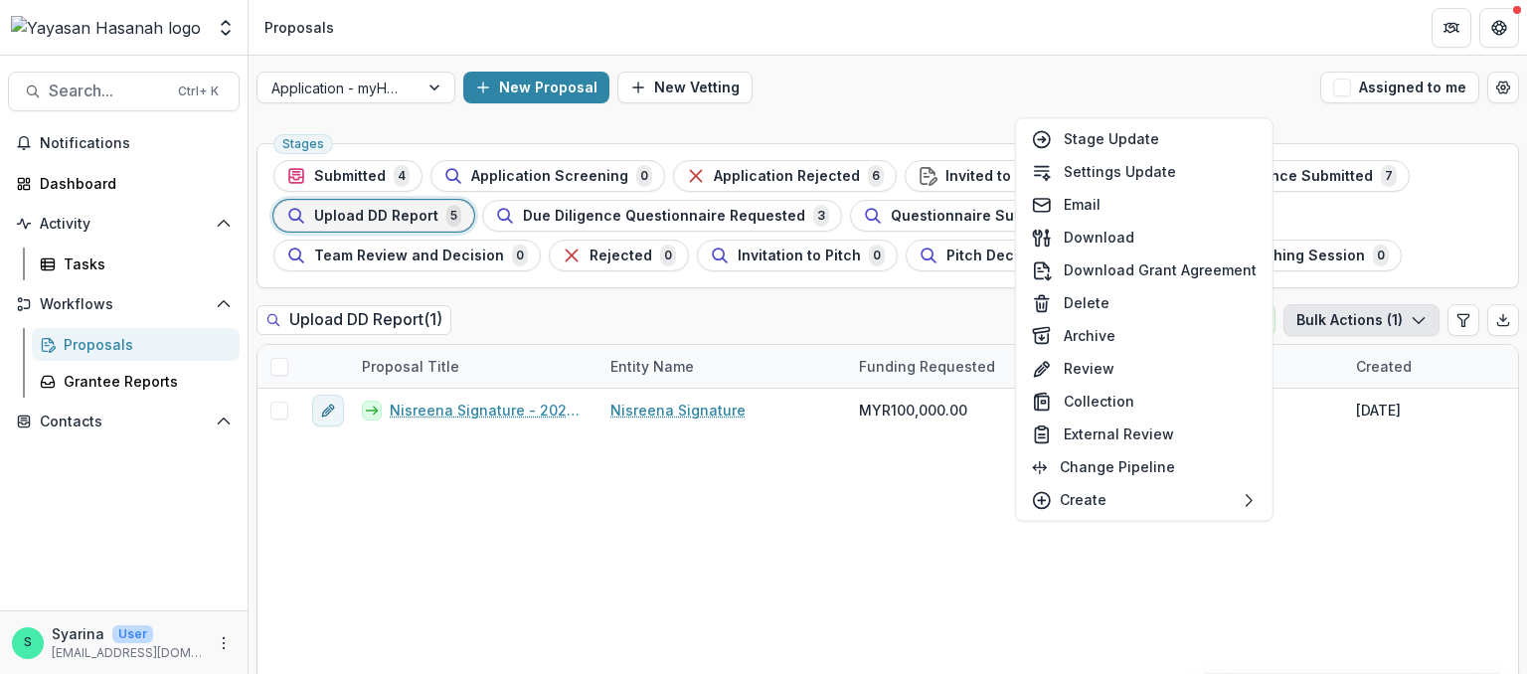
click at [950, 84] on div "New Proposal New Vetting" at bounding box center [887, 88] width 849 height 32
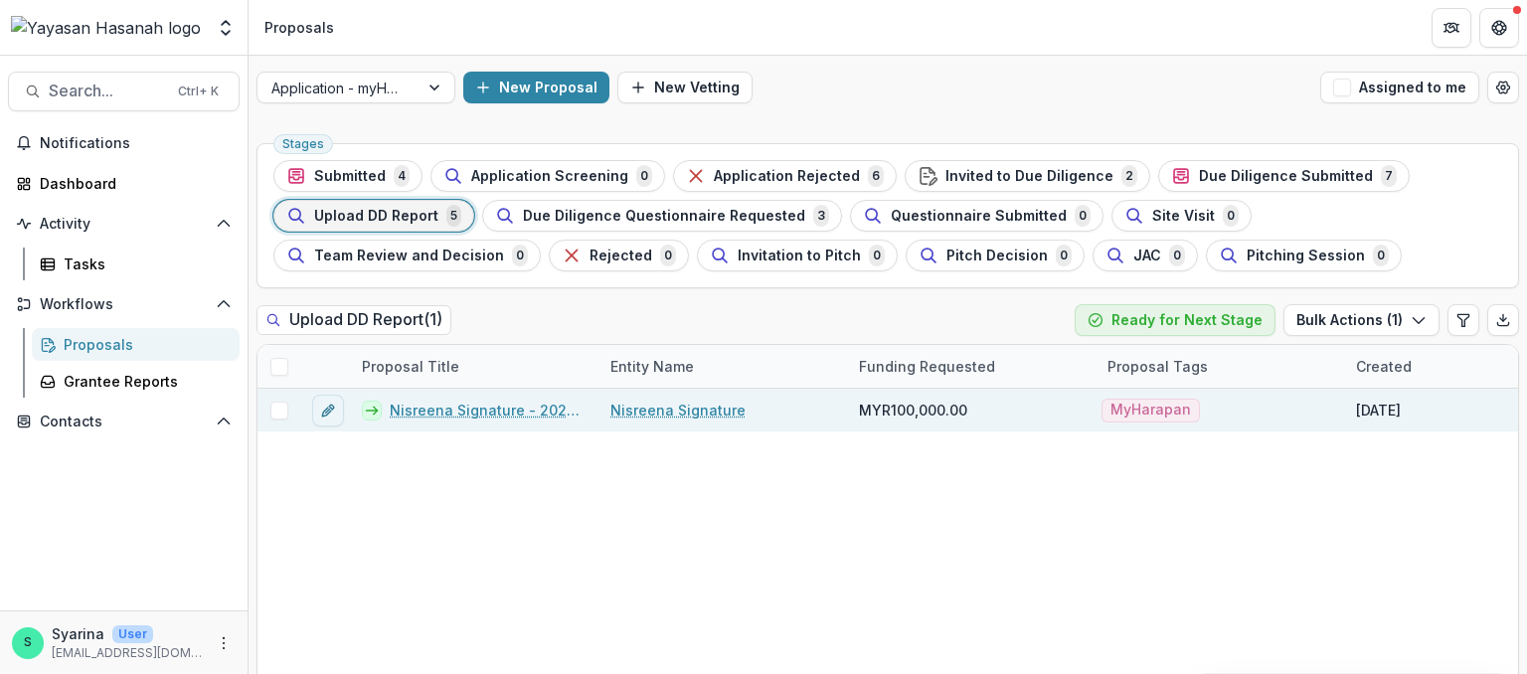
click at [378, 397] on div "Nisreena Signature - 2025 - HSEF2025 - MyHarapan" at bounding box center [474, 410] width 248 height 43
click at [375, 406] on polyline at bounding box center [376, 410] width 4 height 8
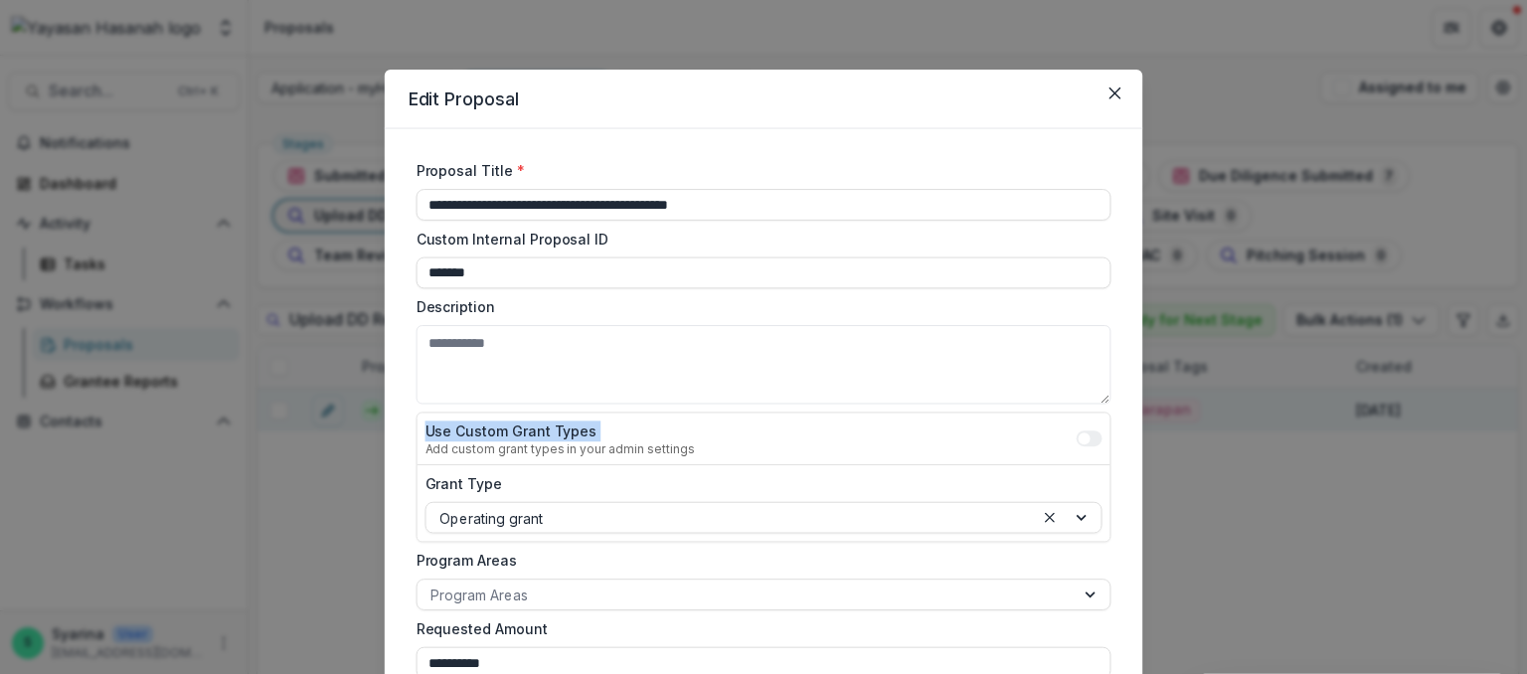
click at [375, 406] on div "**********" at bounding box center [763, 337] width 1527 height 674
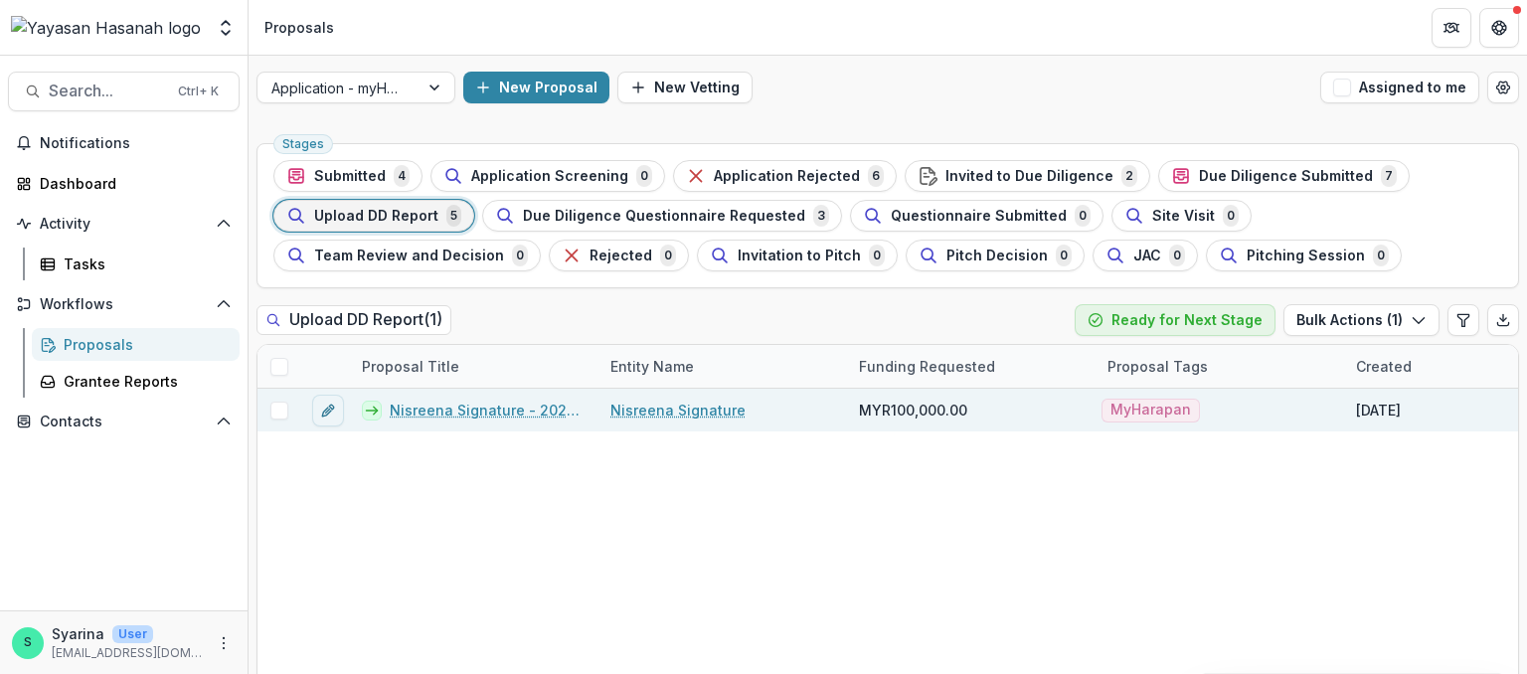
click at [375, 406] on polyline at bounding box center [376, 410] width 4 height 8
click at [445, 406] on link "Nisreena Signature - 2025 - HSEF2025 - MyHarapan" at bounding box center [488, 410] width 197 height 21
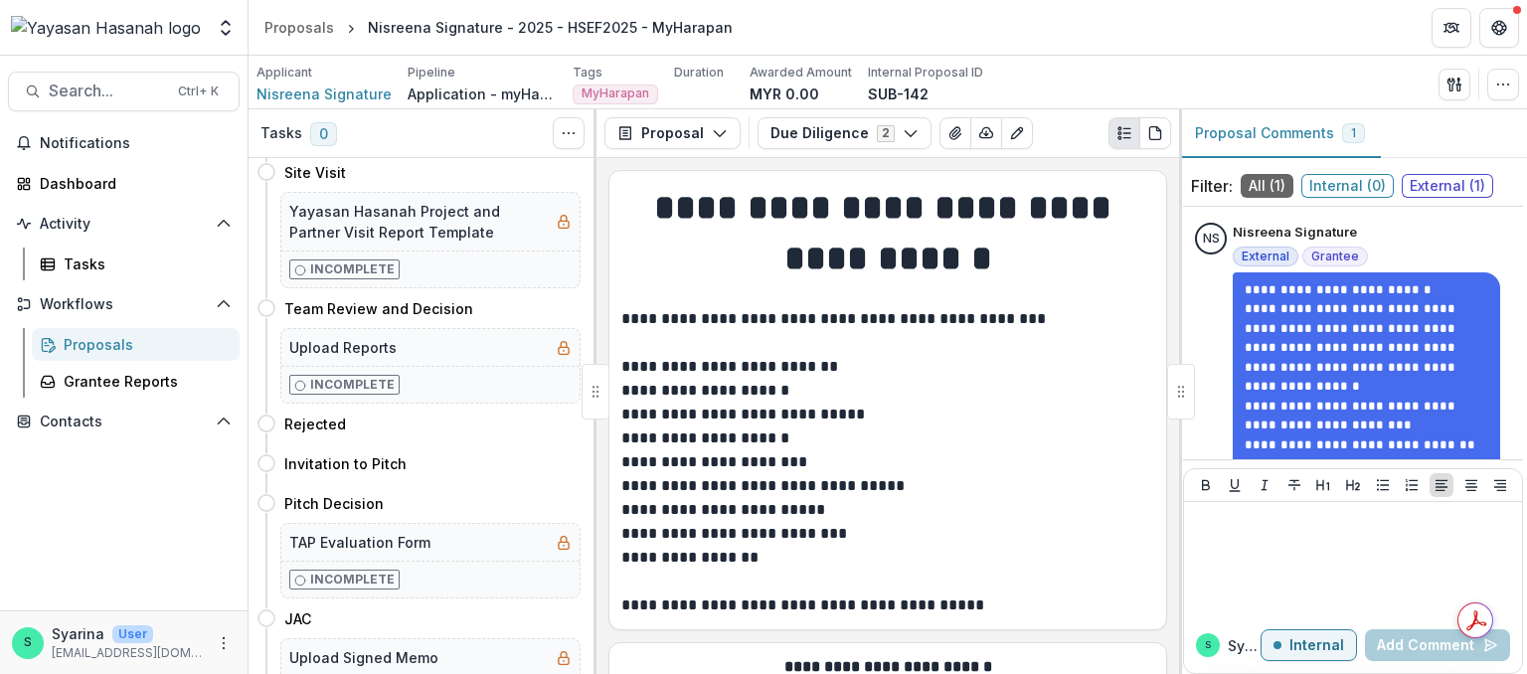
scroll to position [850, 0]
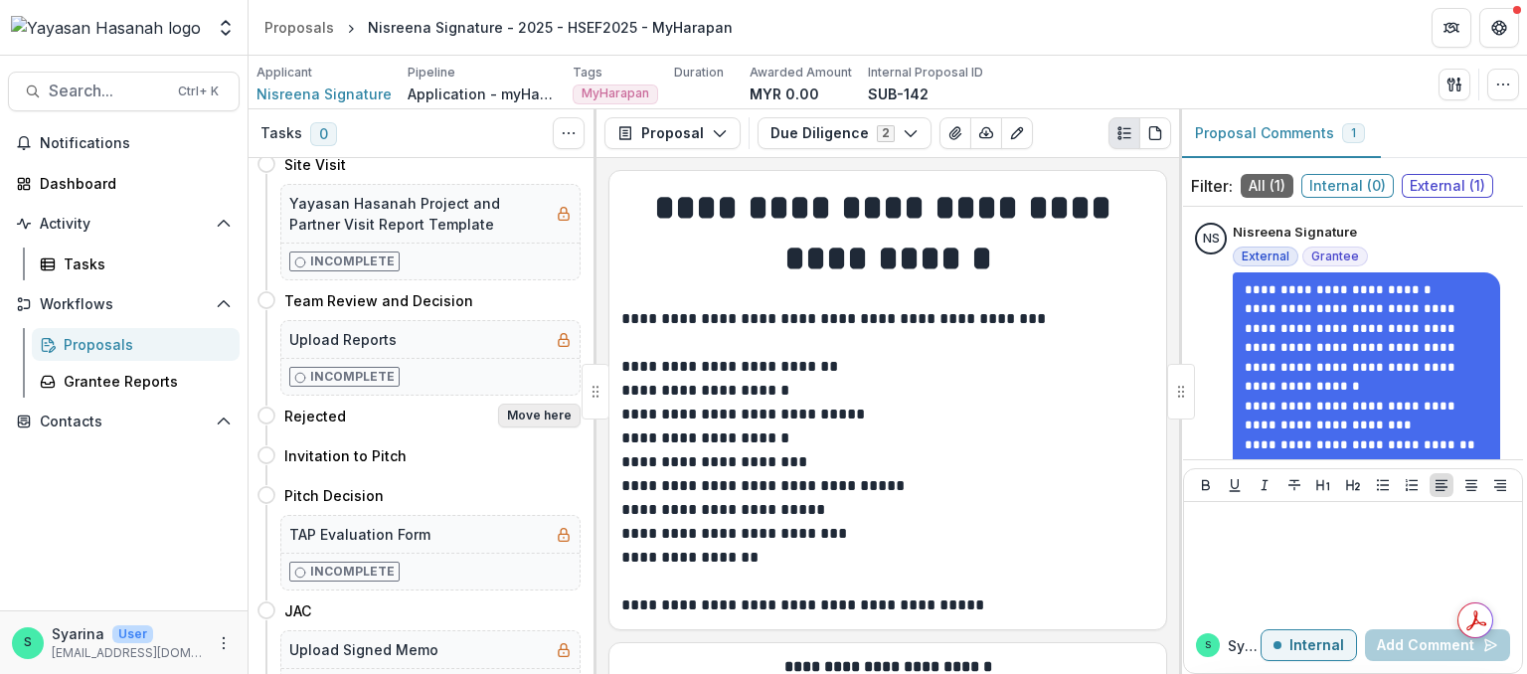
click at [516, 412] on button "Move here" at bounding box center [539, 416] width 82 height 24
select select "********"
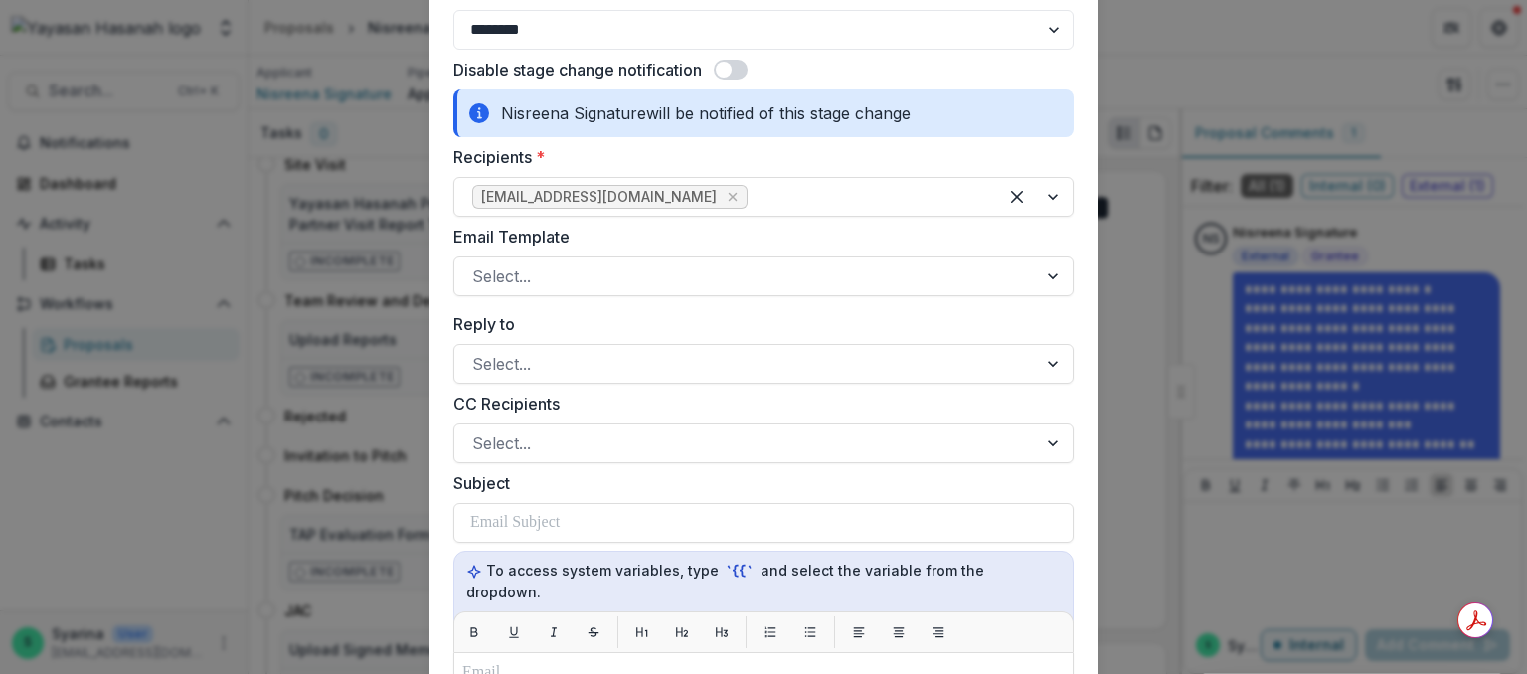
scroll to position [173, 0]
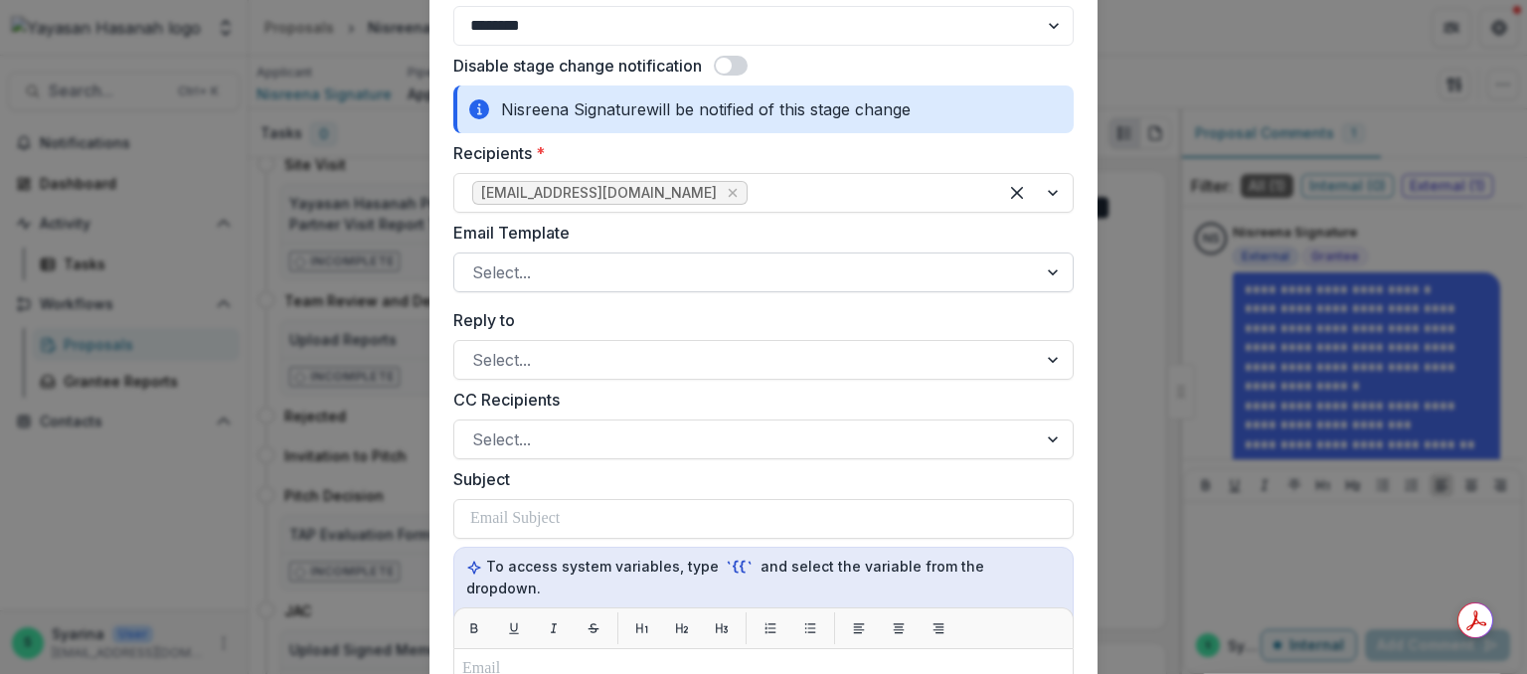
click at [535, 271] on div at bounding box center [745, 272] width 547 height 28
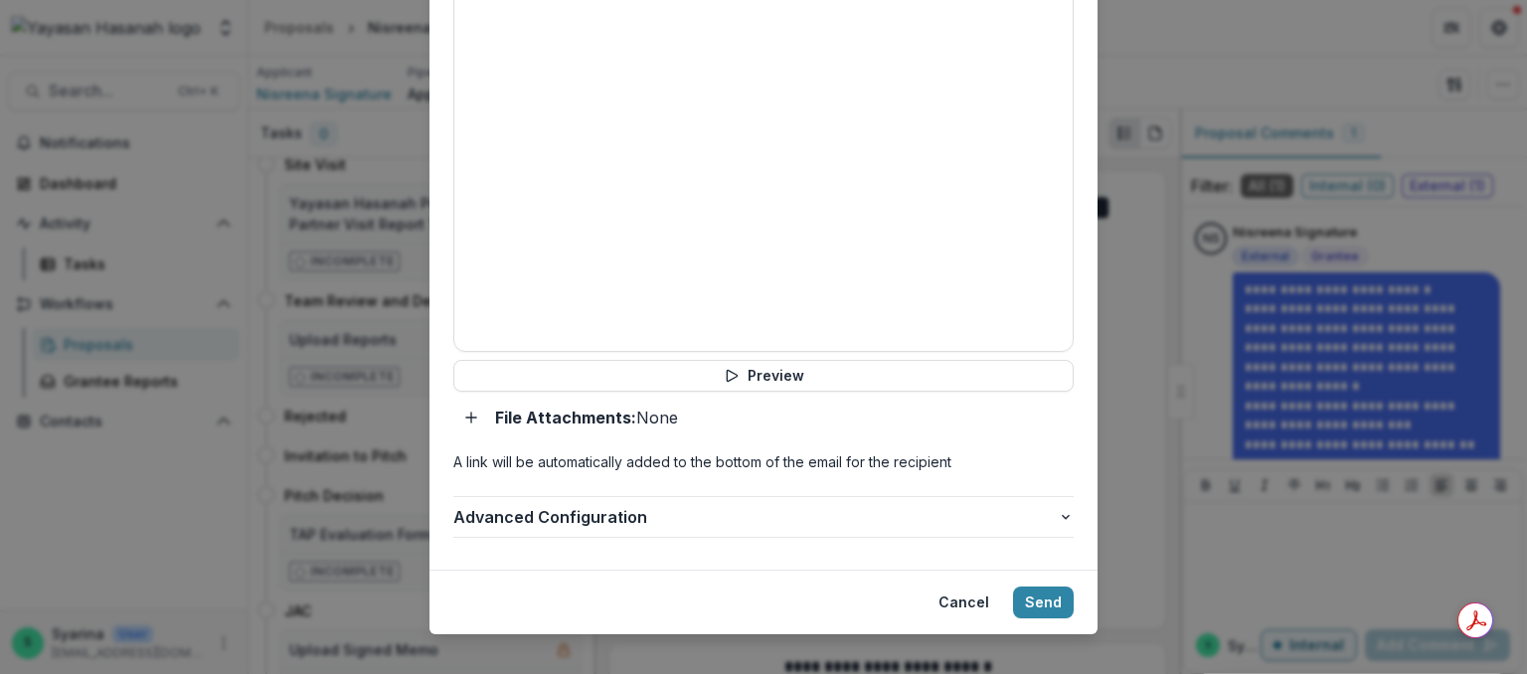
scroll to position [839, 0]
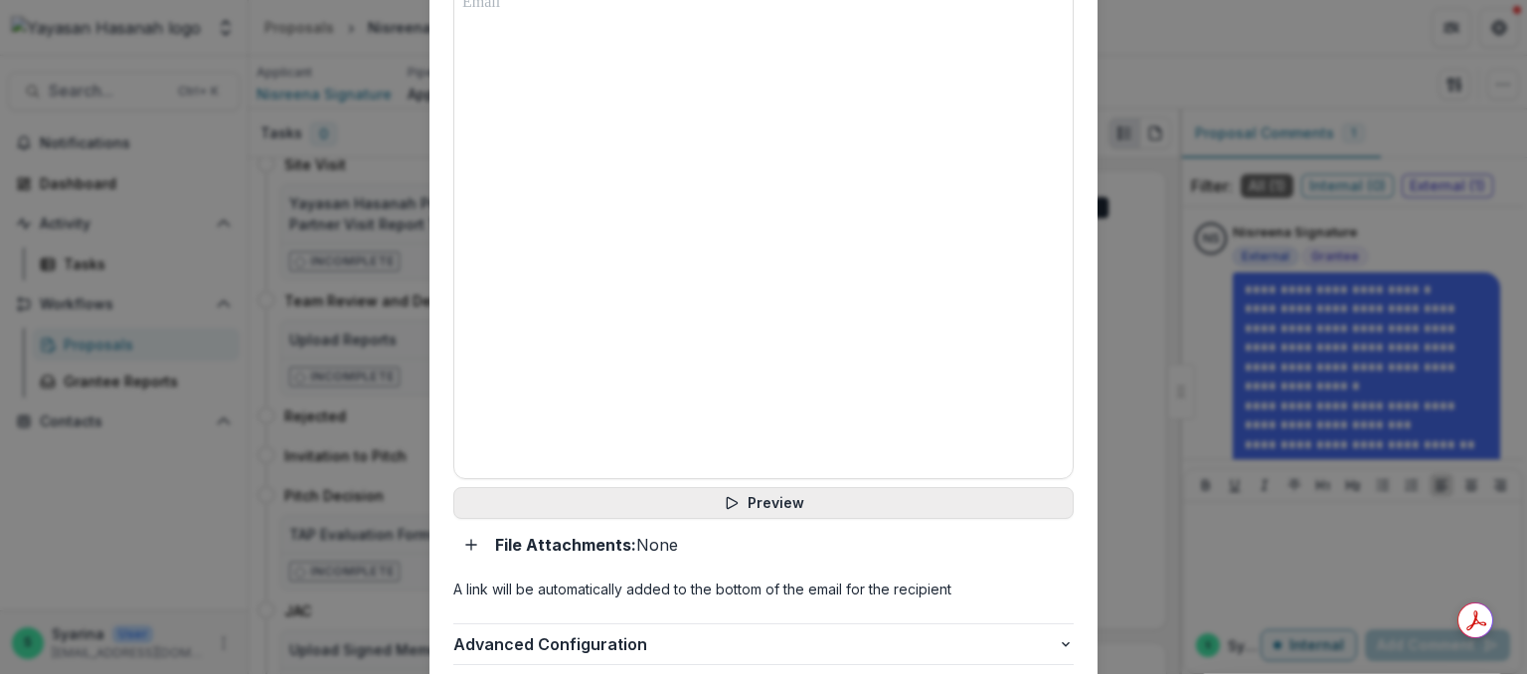
click at [741, 487] on button "Preview" at bounding box center [763, 503] width 620 height 32
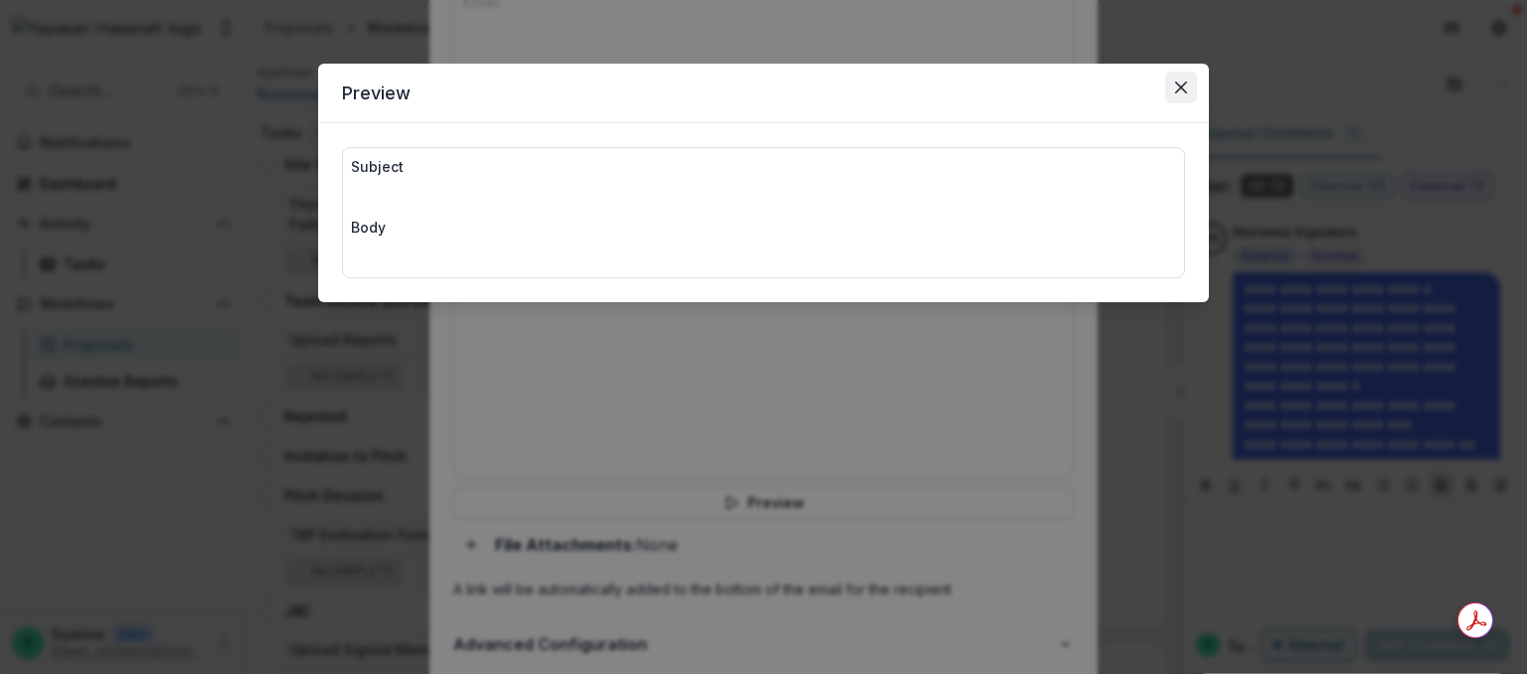
click at [1184, 82] on icon "Close" at bounding box center [1181, 87] width 12 height 12
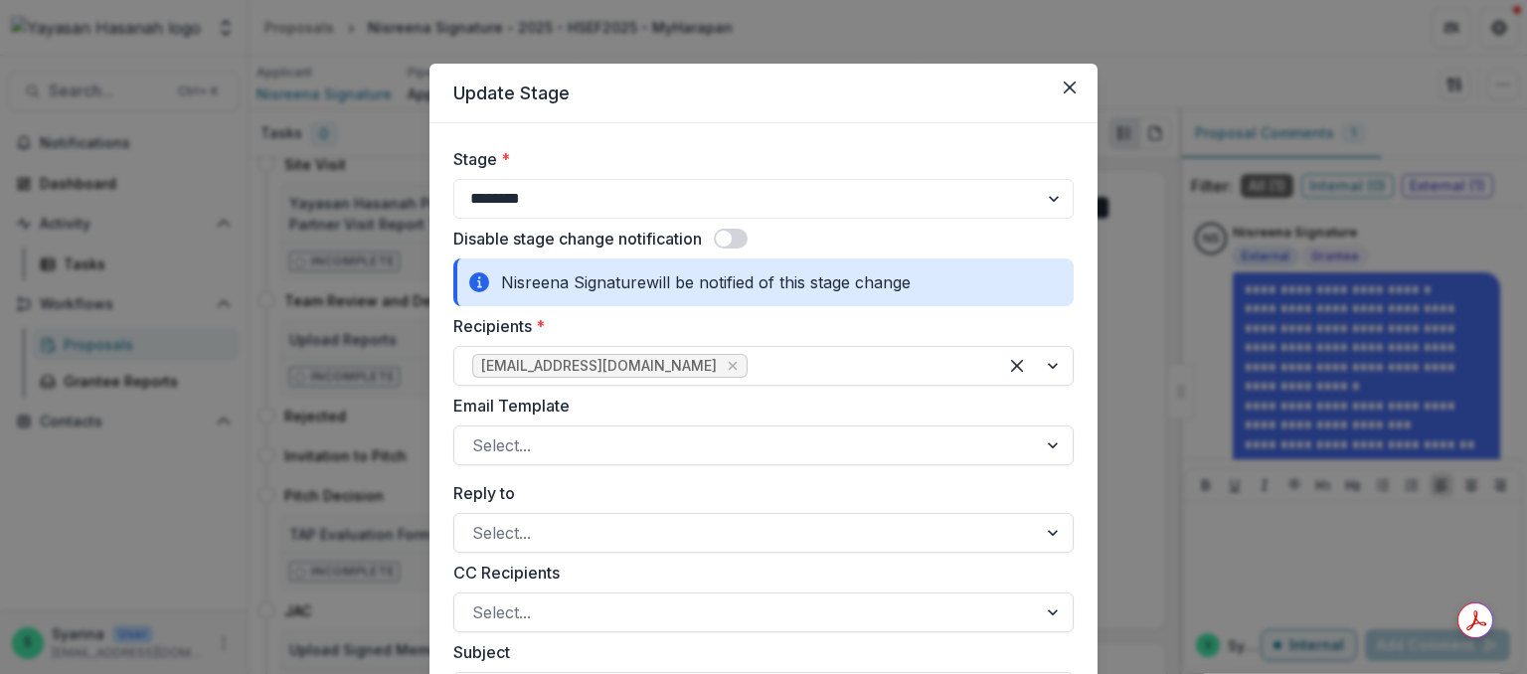
scroll to position [159, 0]
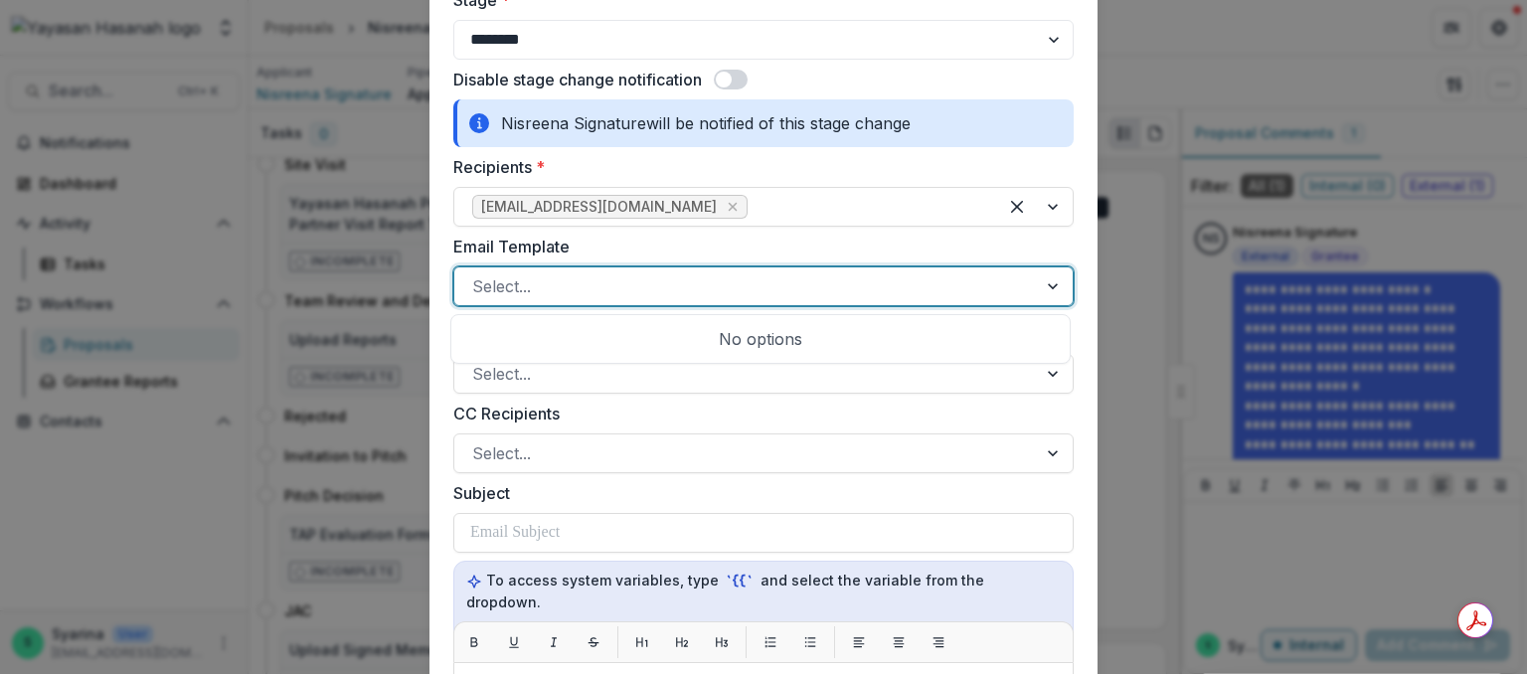
click at [511, 296] on div at bounding box center [745, 286] width 547 height 28
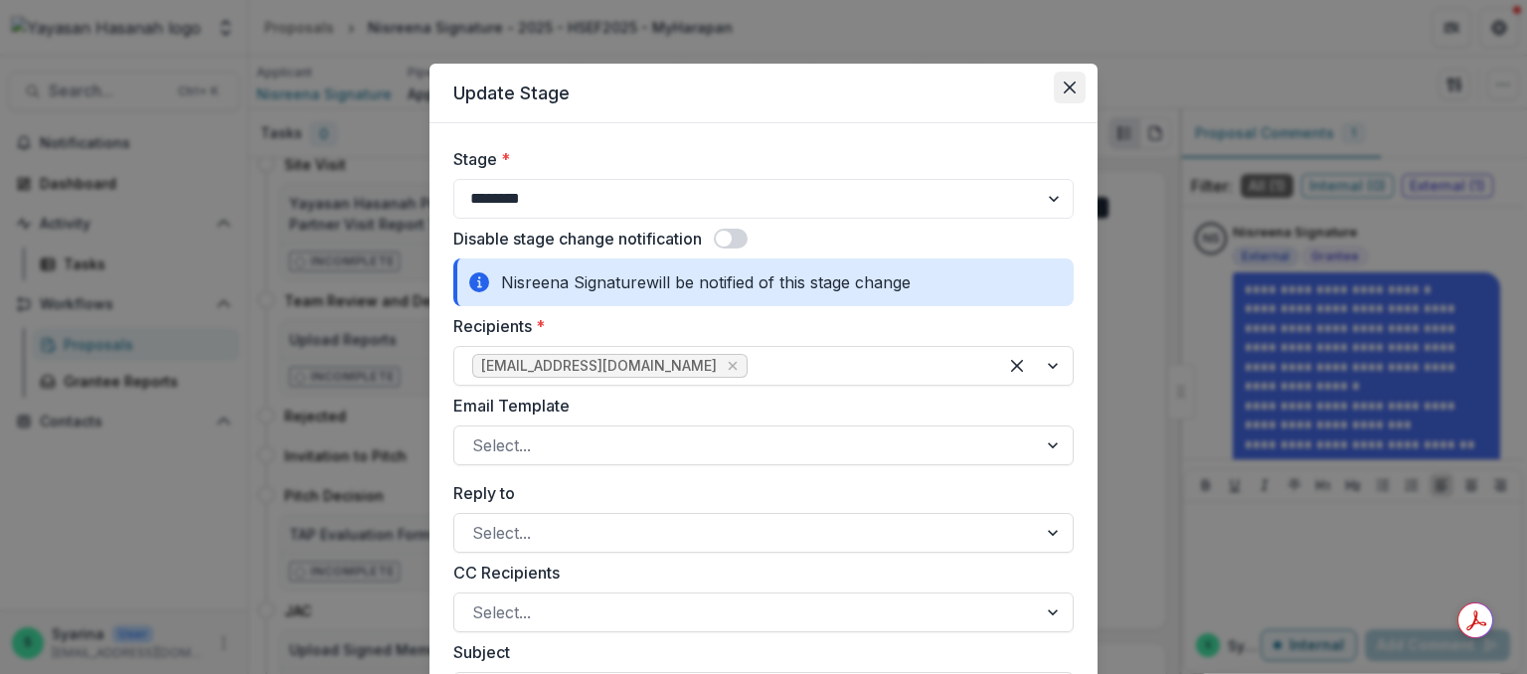
click at [1066, 92] on icon "Close" at bounding box center [1069, 87] width 12 height 12
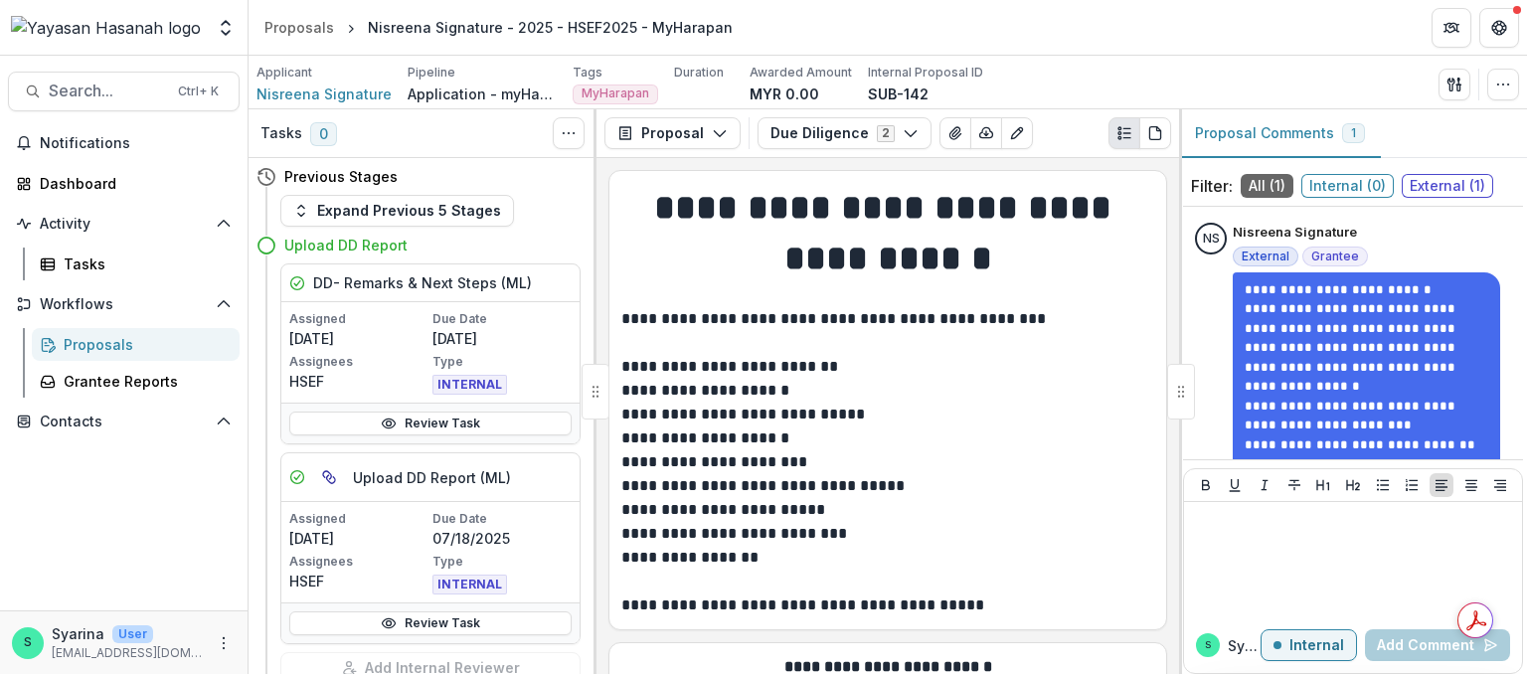
click at [444, 104] on div "Applicant Nisreena Signature Pipeline Application - myHarapan Tags MyHarapan Al…" at bounding box center [887, 83] width 1278 height 54
click at [453, 88] on p "Application - myHarapan" at bounding box center [481, 93] width 149 height 21
click at [124, 340] on div "Proposals" at bounding box center [144, 344] width 160 height 21
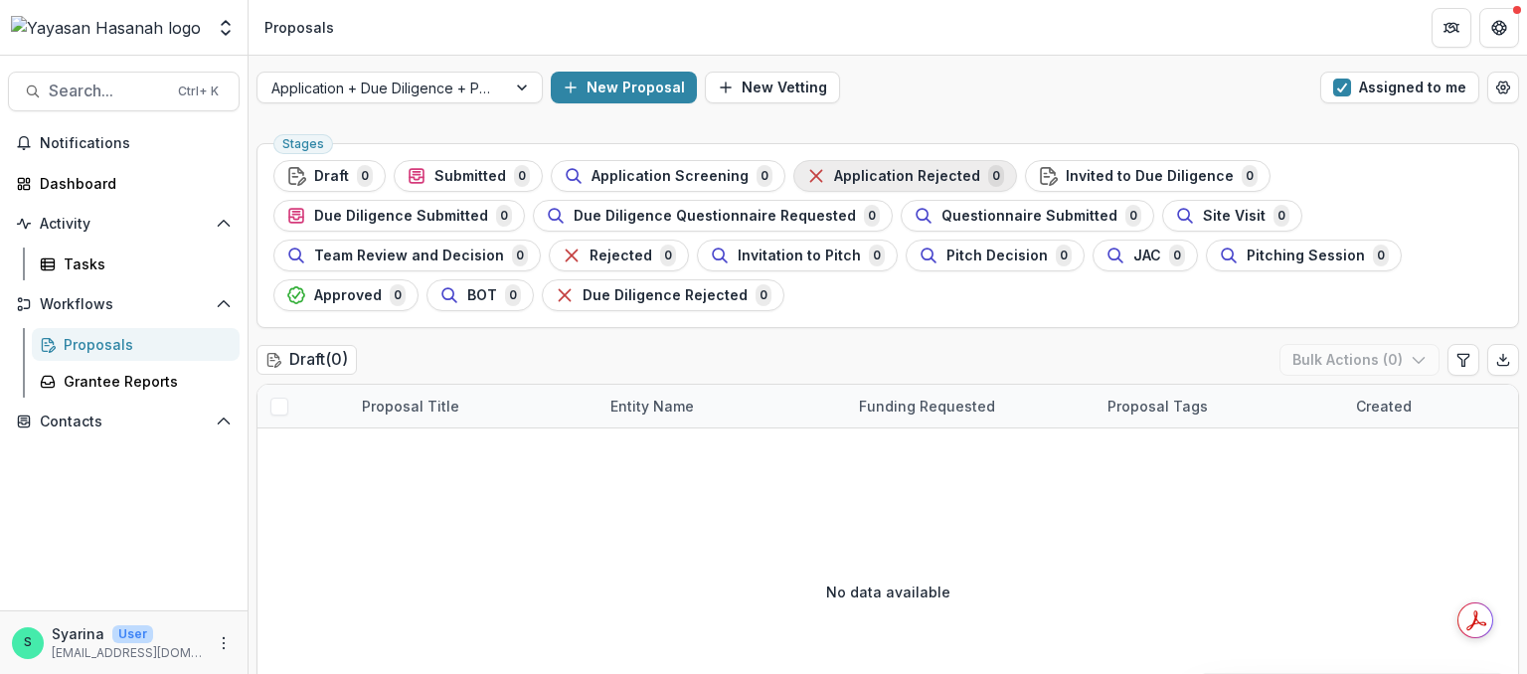
click at [859, 171] on span "Application Rejected" at bounding box center [907, 176] width 146 height 17
click at [505, 80] on div "Application + Due Diligence + Pitching Process" at bounding box center [381, 88] width 248 height 29
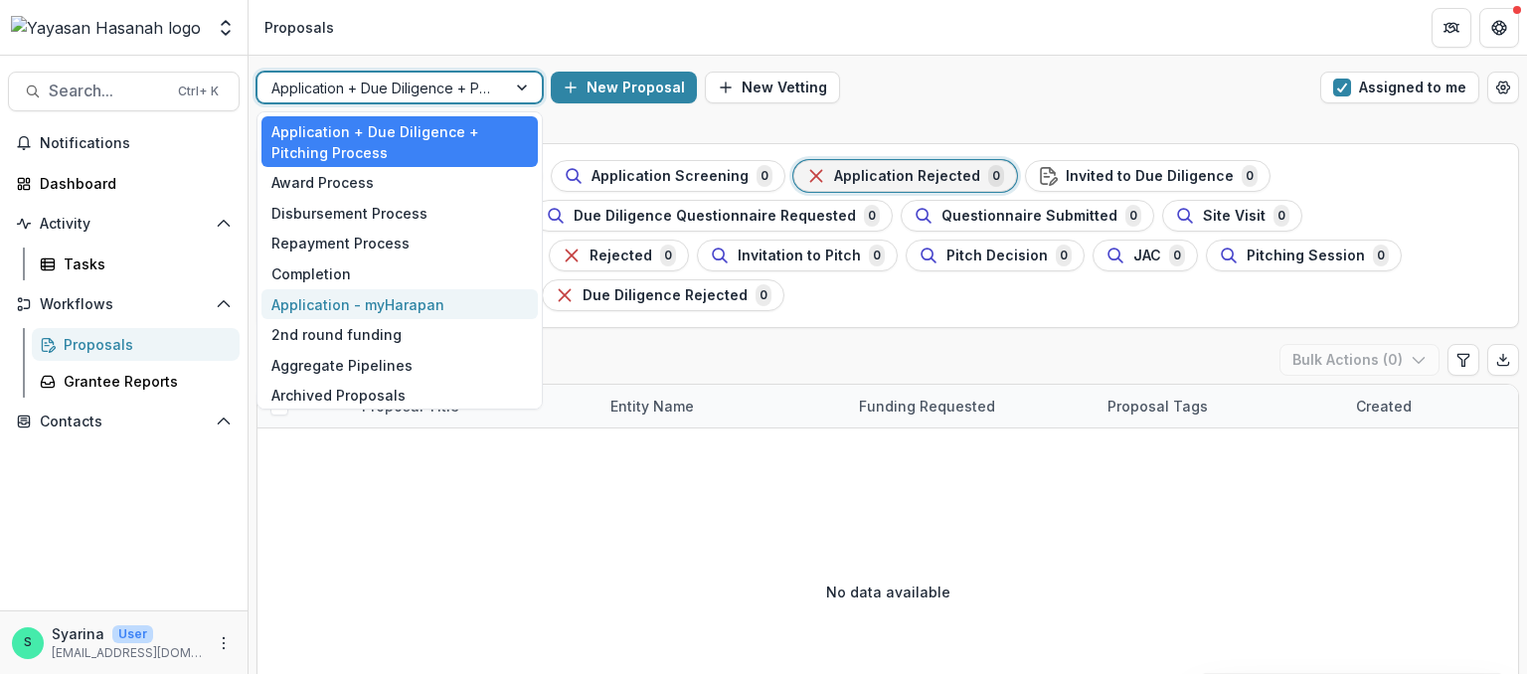
click at [405, 305] on div "Application - myHarapan" at bounding box center [399, 304] width 276 height 31
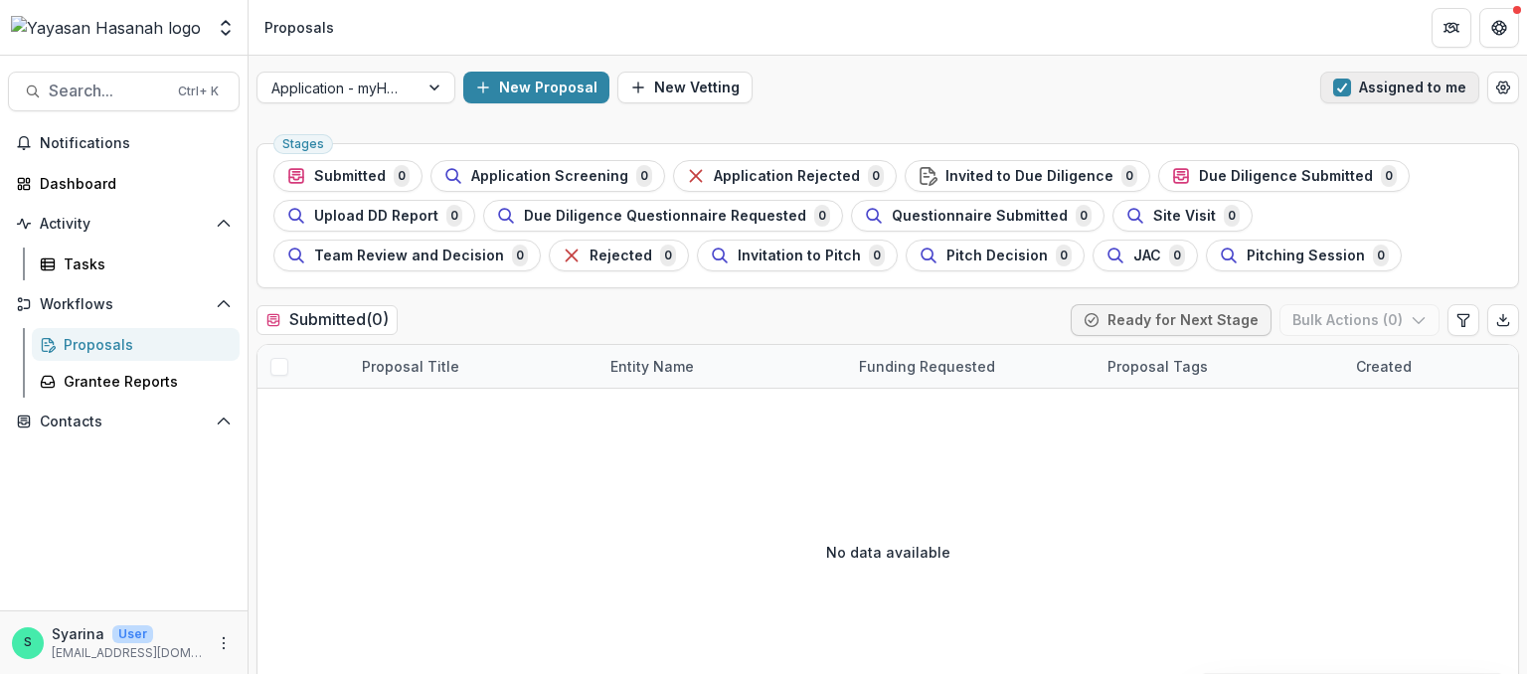
click at [1340, 87] on span "button" at bounding box center [1342, 88] width 18 height 18
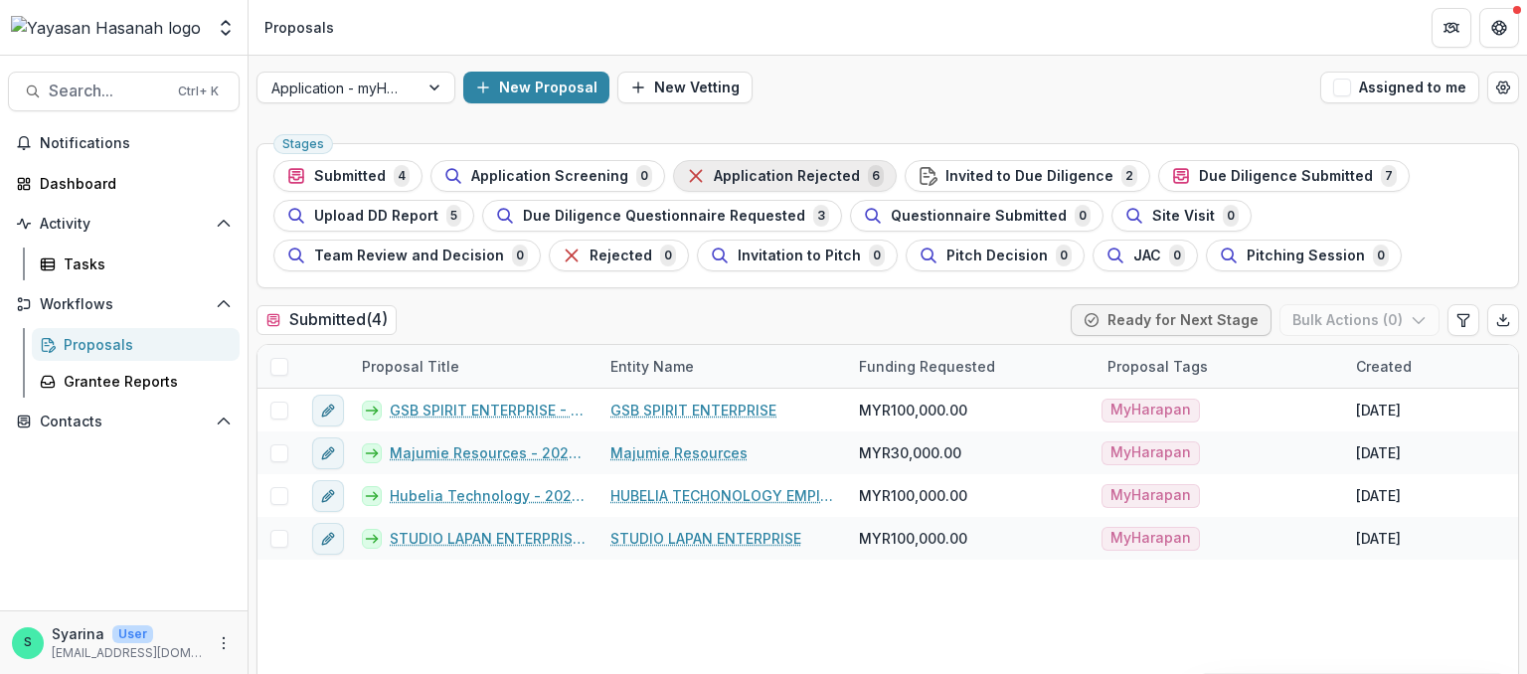
click at [772, 179] on span "Application Rejected" at bounding box center [787, 176] width 146 height 17
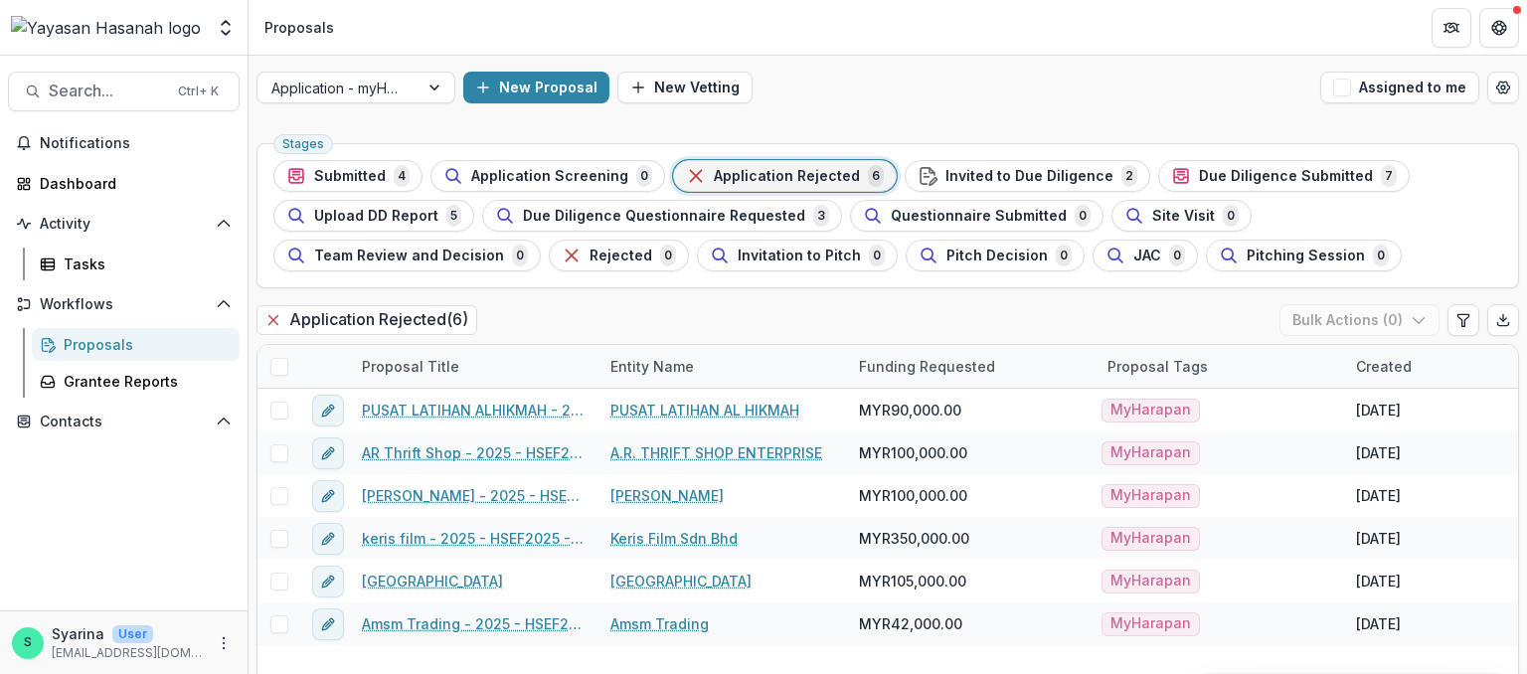
scroll to position [36, 0]
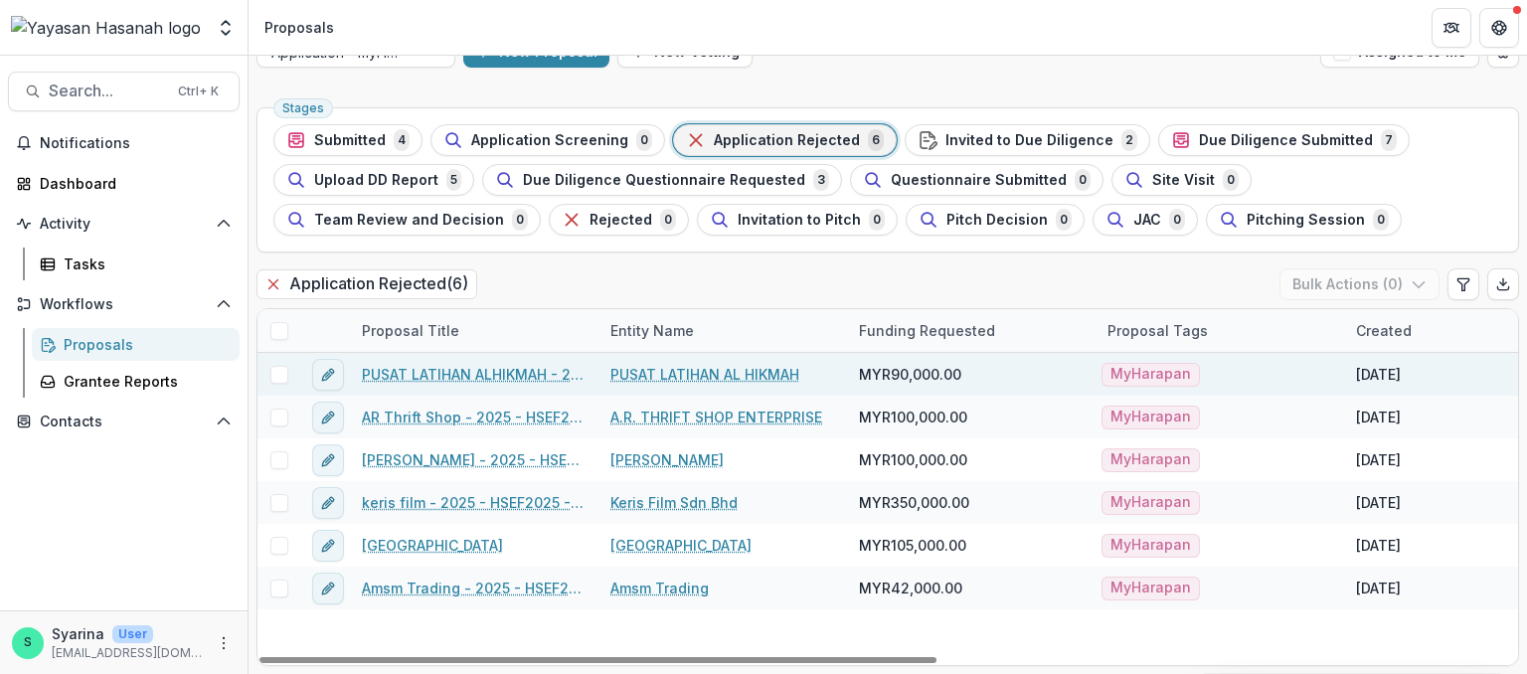
click at [534, 371] on link "PUSAT LATIHAN ALHIKMAH - 2025 - HSEF2025 - [GEOGRAPHIC_DATA]" at bounding box center [474, 374] width 225 height 21
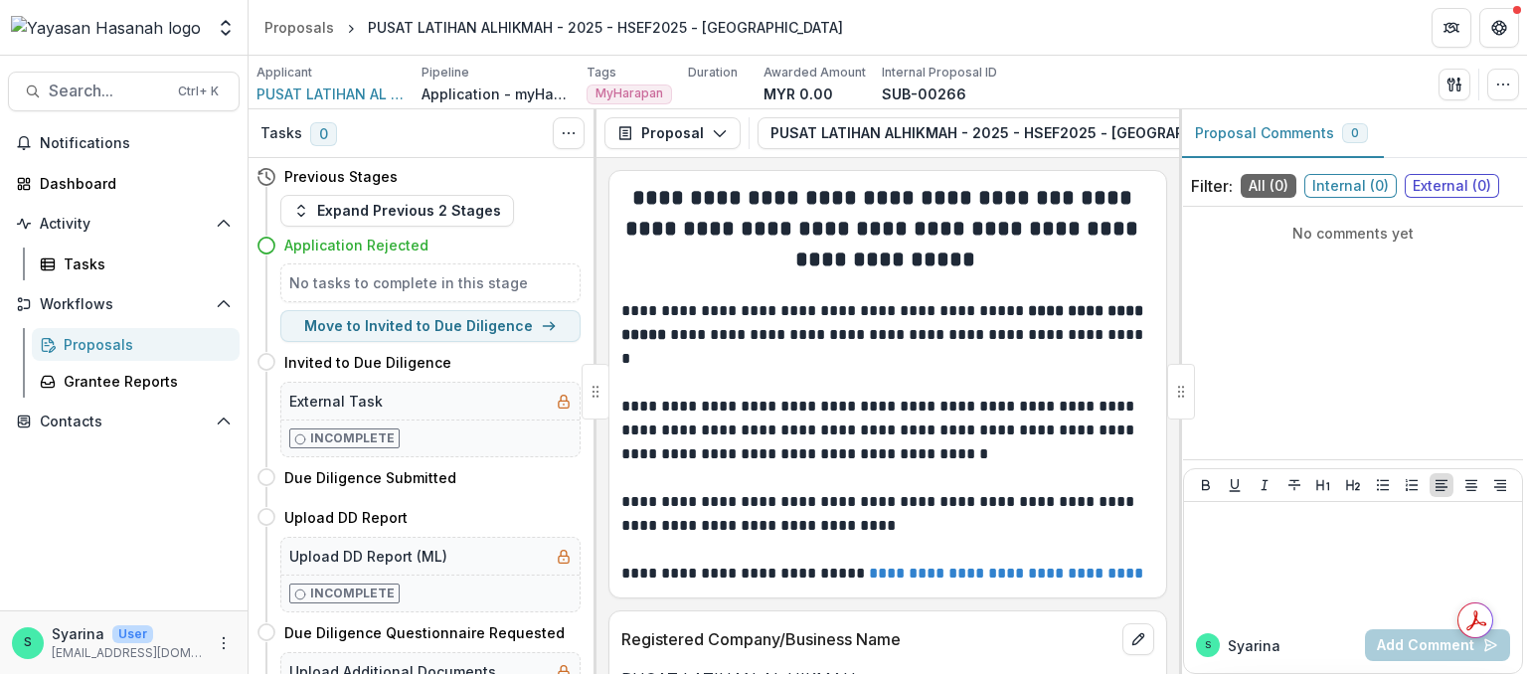
click at [485, 98] on p "Application - myHarapan" at bounding box center [495, 93] width 149 height 21
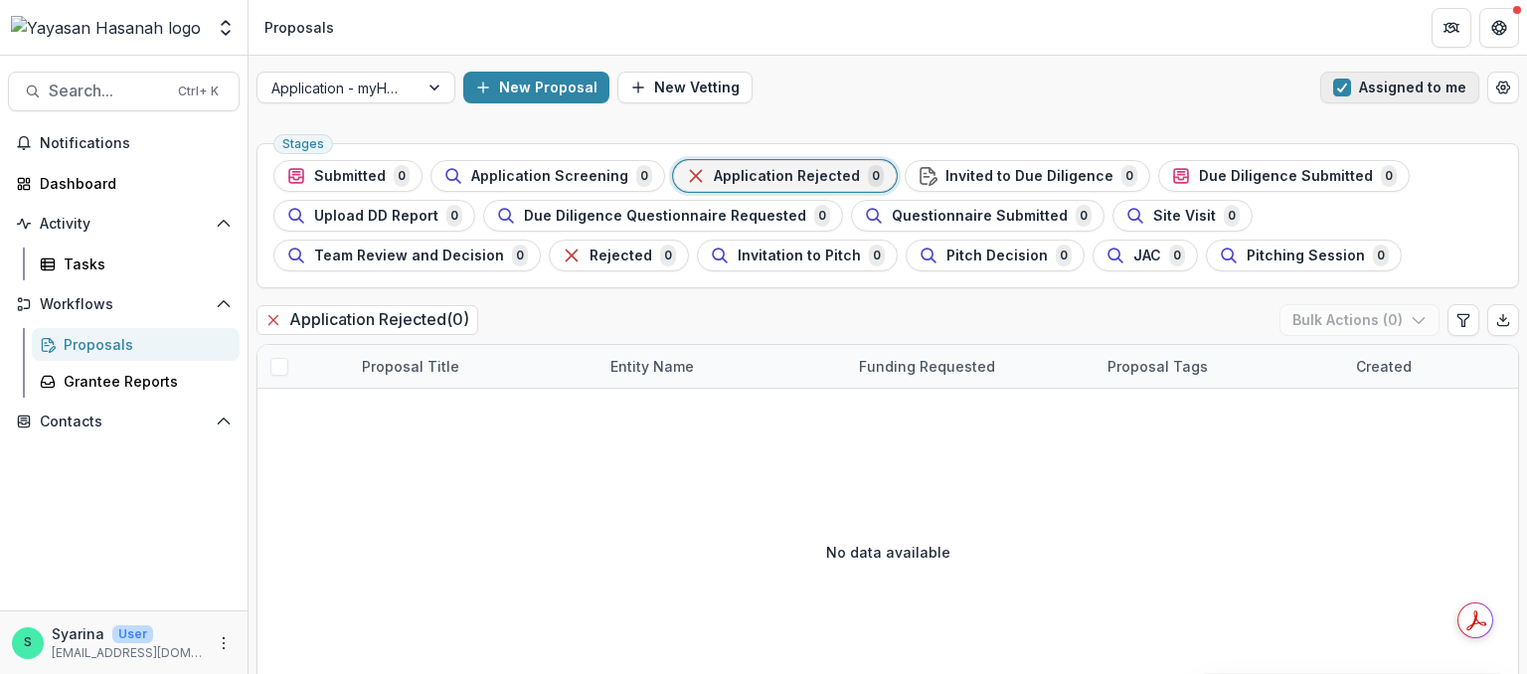
click at [1338, 83] on span "button" at bounding box center [1342, 88] width 18 height 18
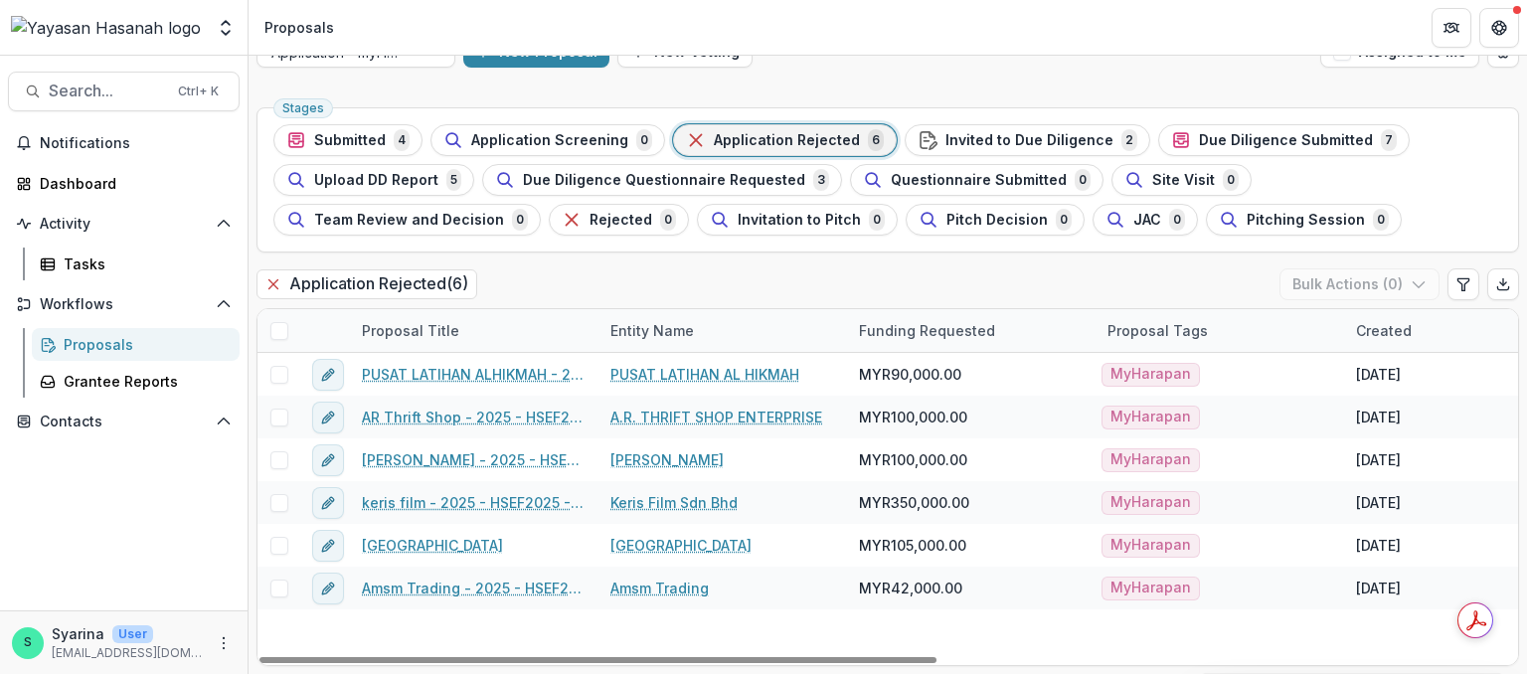
drag, startPoint x: 827, startPoint y: 660, endPoint x: 642, endPoint y: 613, distance: 190.7
click at [642, 657] on div at bounding box center [597, 660] width 677 height 6
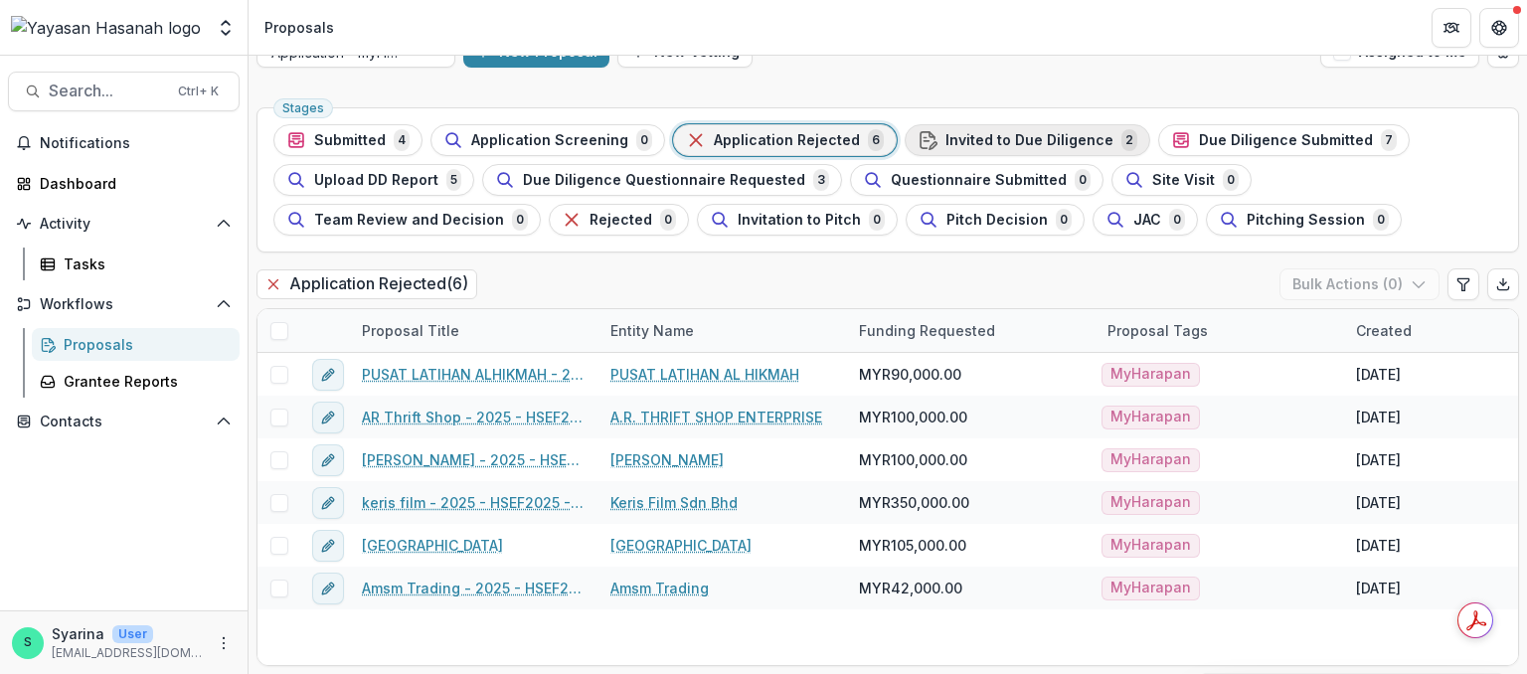
drag, startPoint x: 924, startPoint y: 131, endPoint x: 910, endPoint y: 134, distance: 14.2
click at [920, 134] on icon "button" at bounding box center [927, 140] width 14 height 16
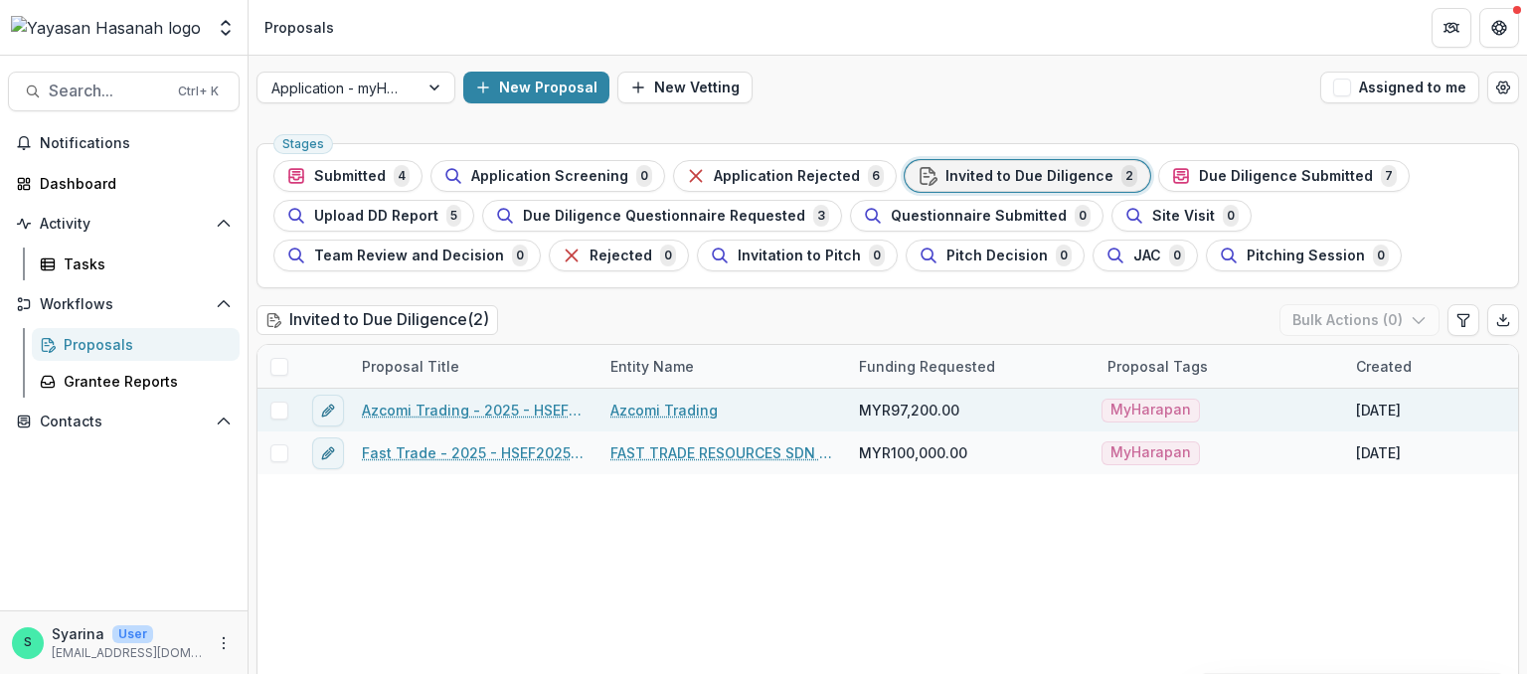
click at [278, 411] on span at bounding box center [279, 411] width 18 height 18
click at [1395, 324] on button "Bulk Actions ( 1 )" at bounding box center [1361, 320] width 156 height 32
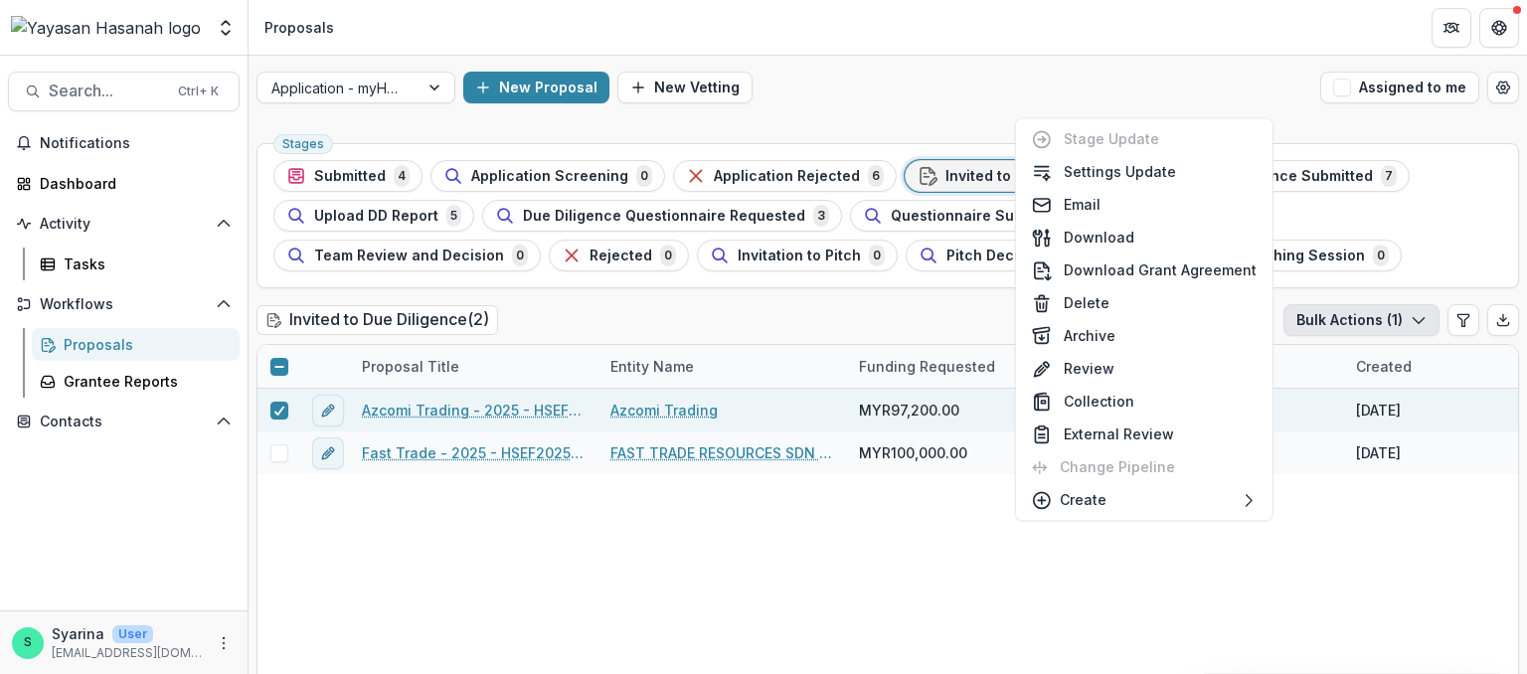
click at [890, 304] on div "Invited to Due Diligence ( 2 ) Bulk Actions ( 1 )" at bounding box center [887, 324] width 1262 height 40
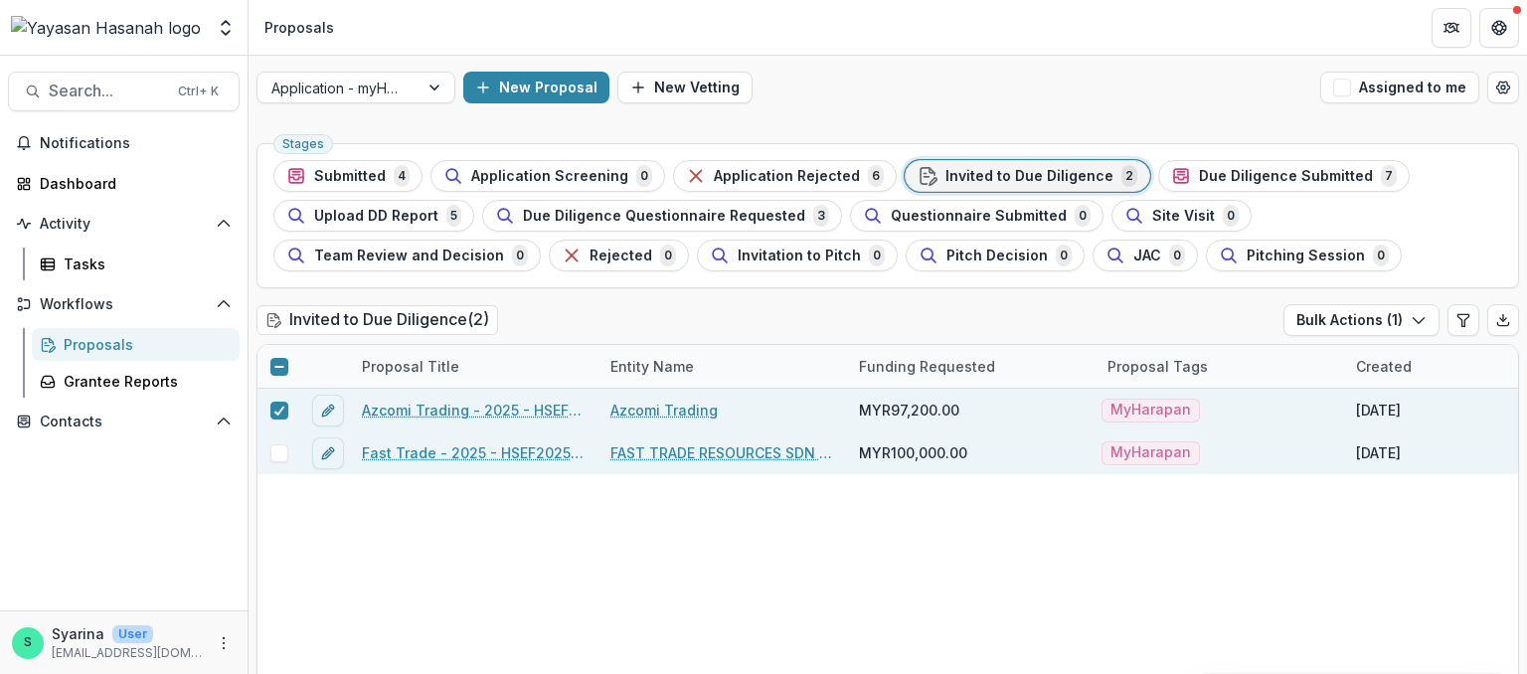
click at [278, 458] on span at bounding box center [279, 453] width 18 height 18
click at [419, 404] on link "Azcomi Trading - 2025 - HSEF2025 - MyHarapan" at bounding box center [474, 410] width 225 height 21
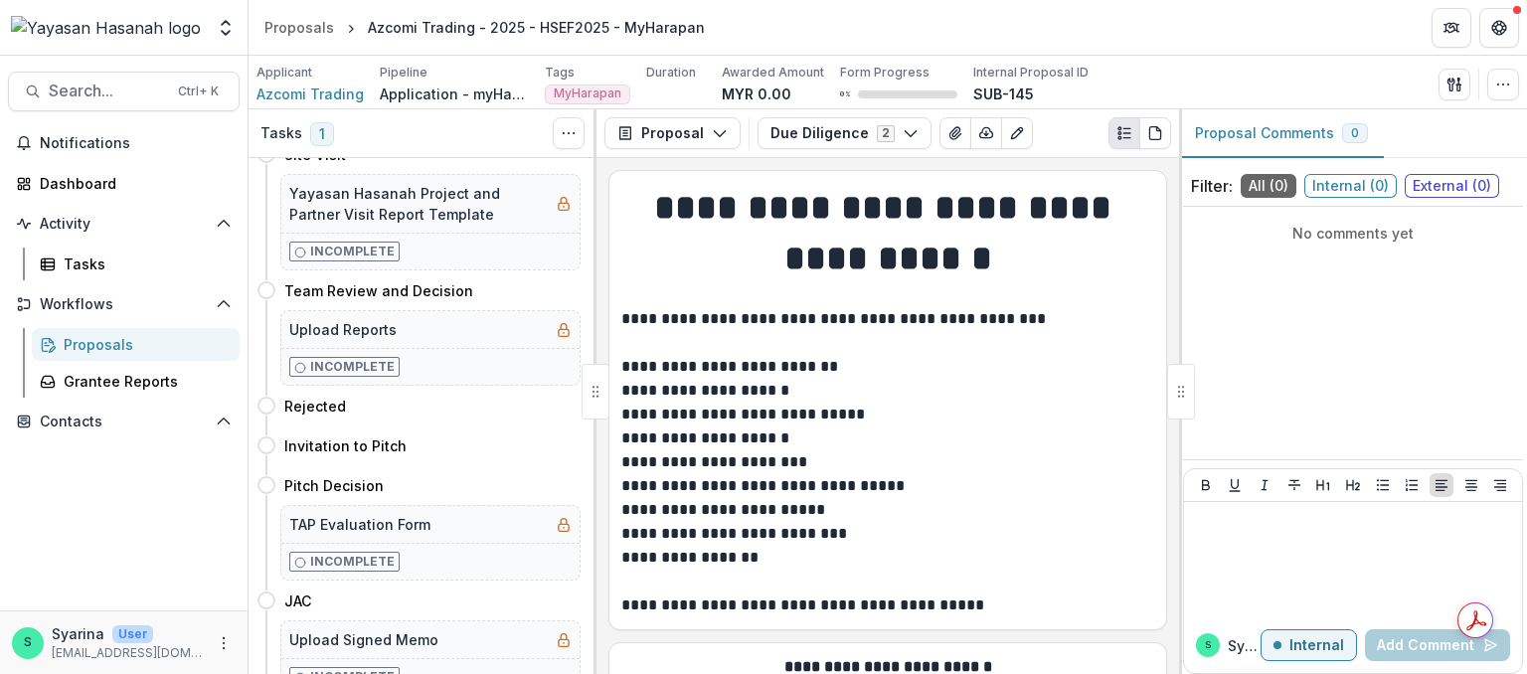
scroll to position [697, 0]
